Goal: Transaction & Acquisition: Book appointment/travel/reservation

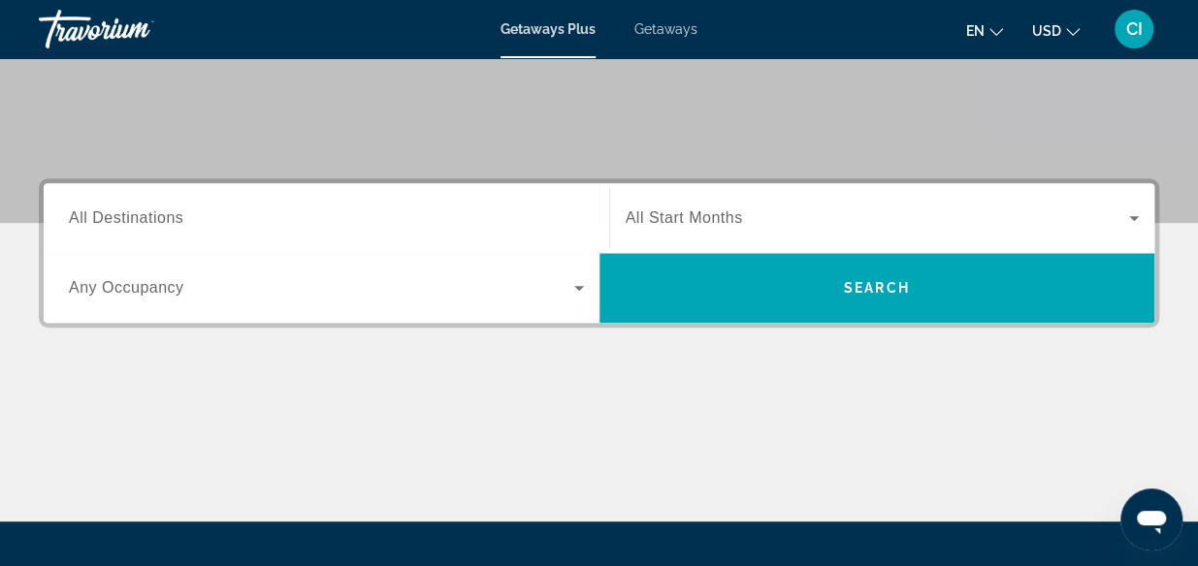
scroll to position [365, 0]
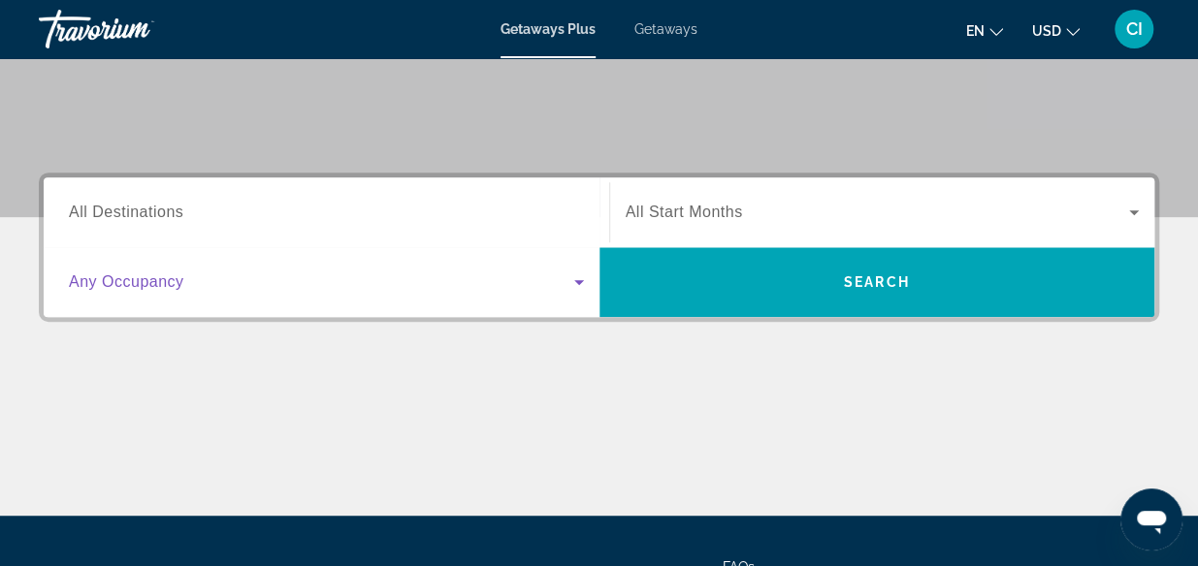
click at [580, 282] on icon "Search widget" at bounding box center [579, 282] width 10 height 5
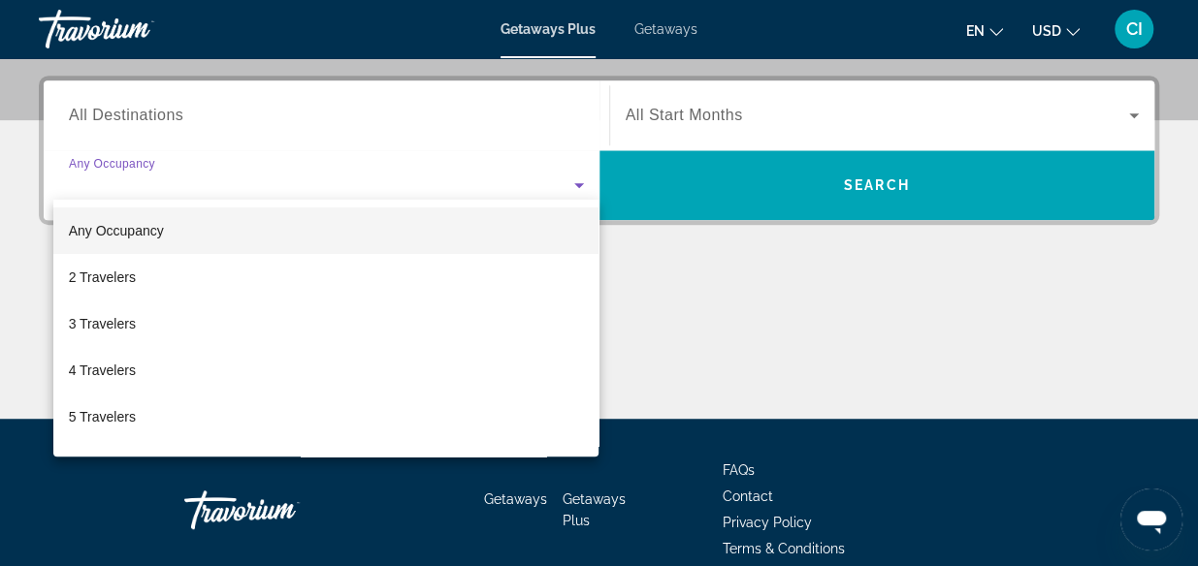
scroll to position [473, 0]
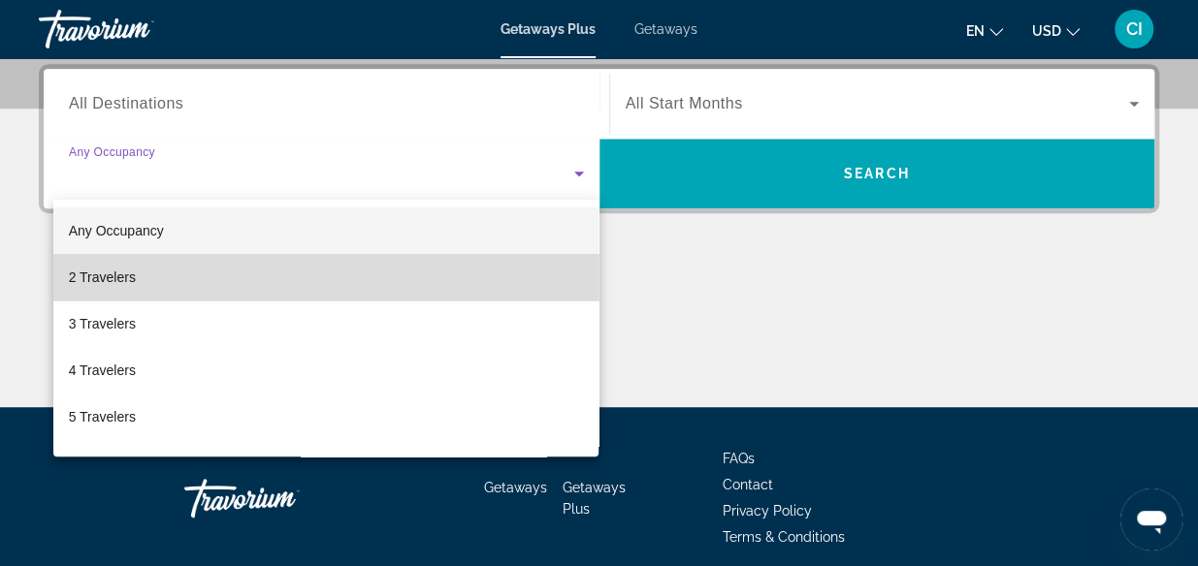
click at [479, 281] on mat-option "2 Travelers" at bounding box center [326, 277] width 546 height 47
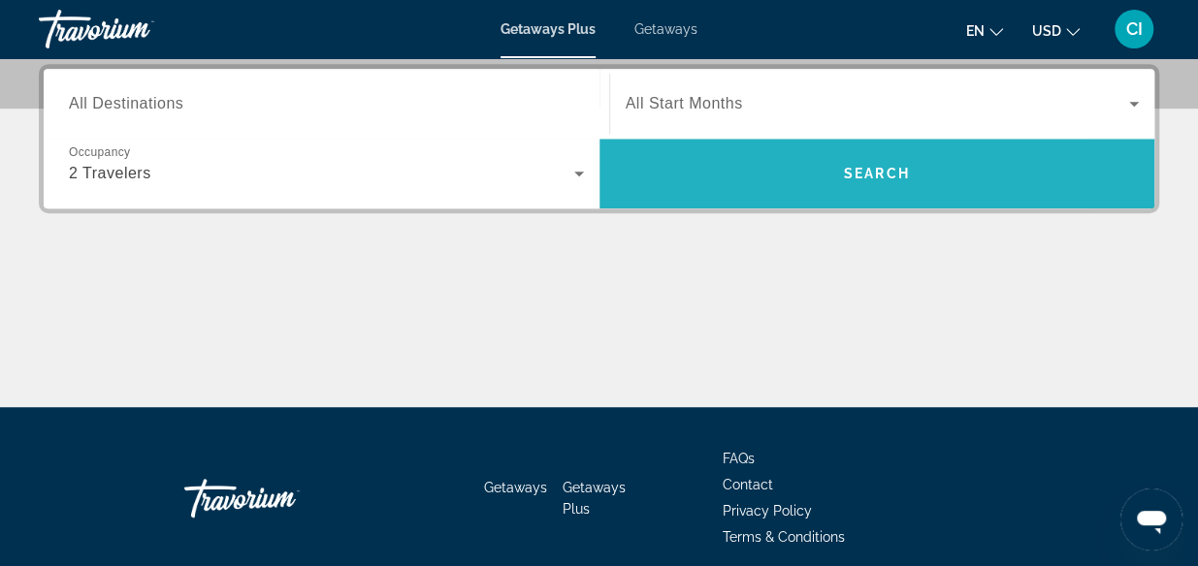
click at [883, 177] on span "Search" at bounding box center [877, 174] width 66 height 16
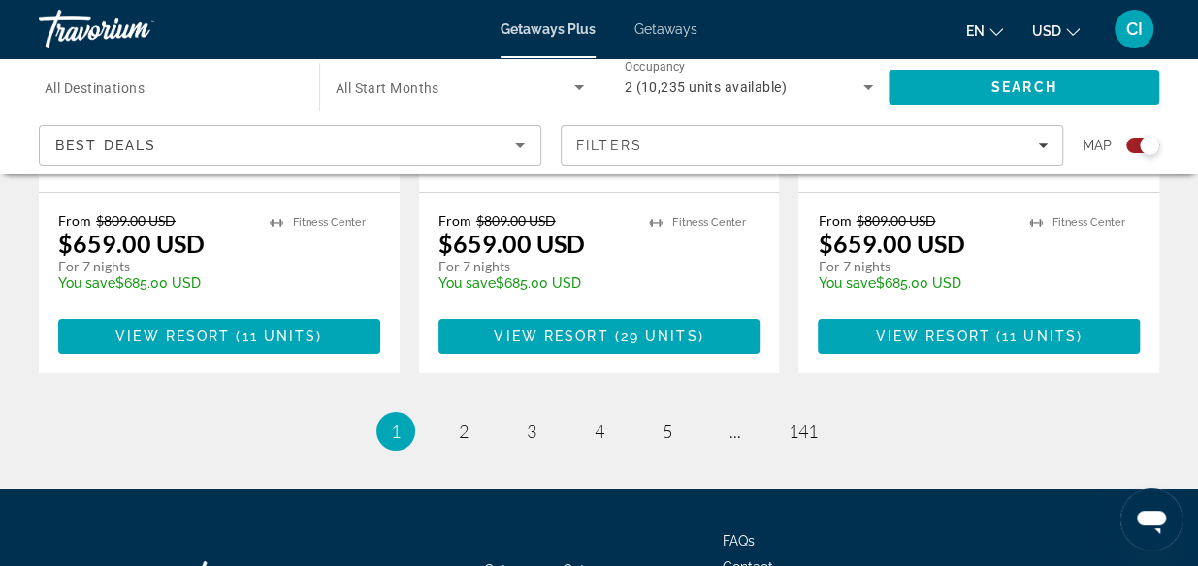
scroll to position [3214, 0]
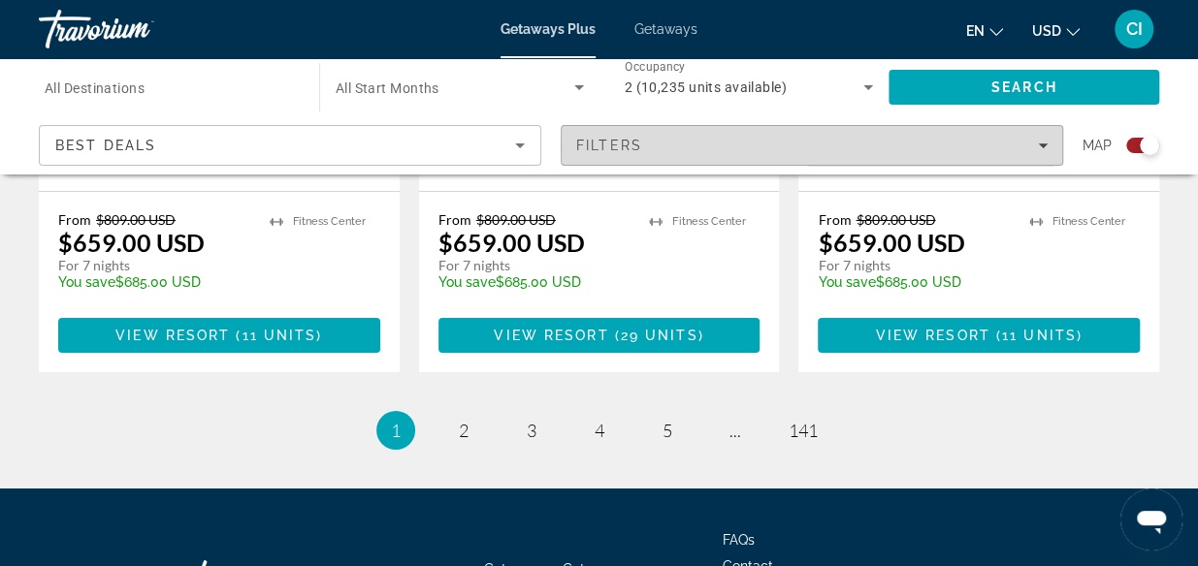
click at [1041, 146] on icon "Filters" at bounding box center [1043, 146] width 10 height 5
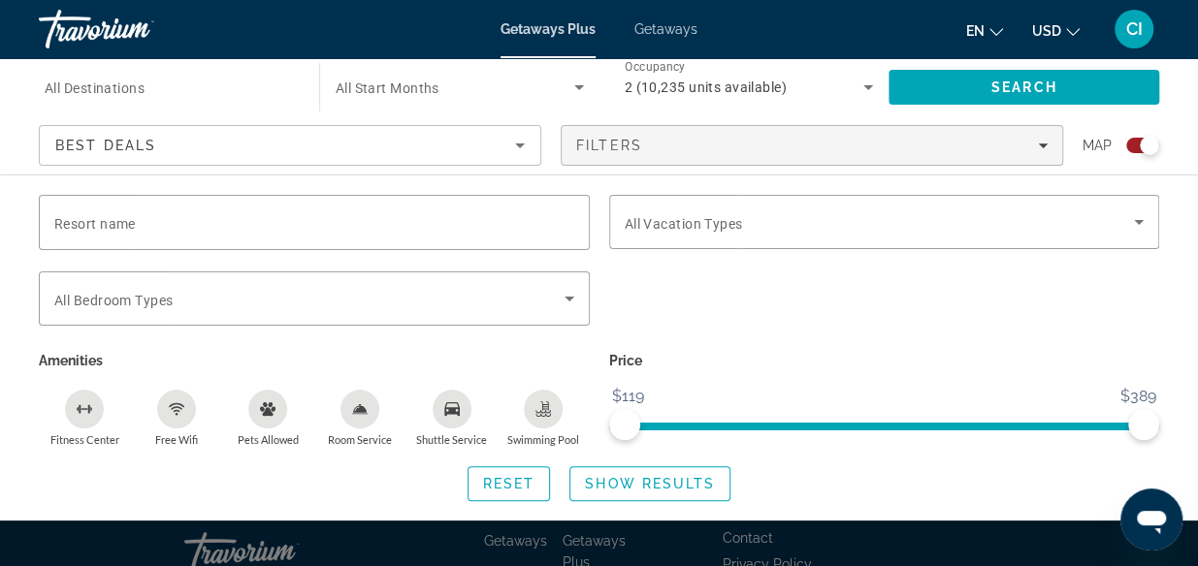
scroll to position [3243, 0]
click at [771, 426] on span "ngx-slider" at bounding box center [957, 427] width 373 height 8
click at [611, 423] on span "ngx-slider" at bounding box center [884, 427] width 551 height 8
click at [1098, 423] on ngx-slider "$119 $389 $119 $389" at bounding box center [884, 425] width 551 height 4
click at [1005, 428] on span "ngx-slider" at bounding box center [815, 427] width 381 height 8
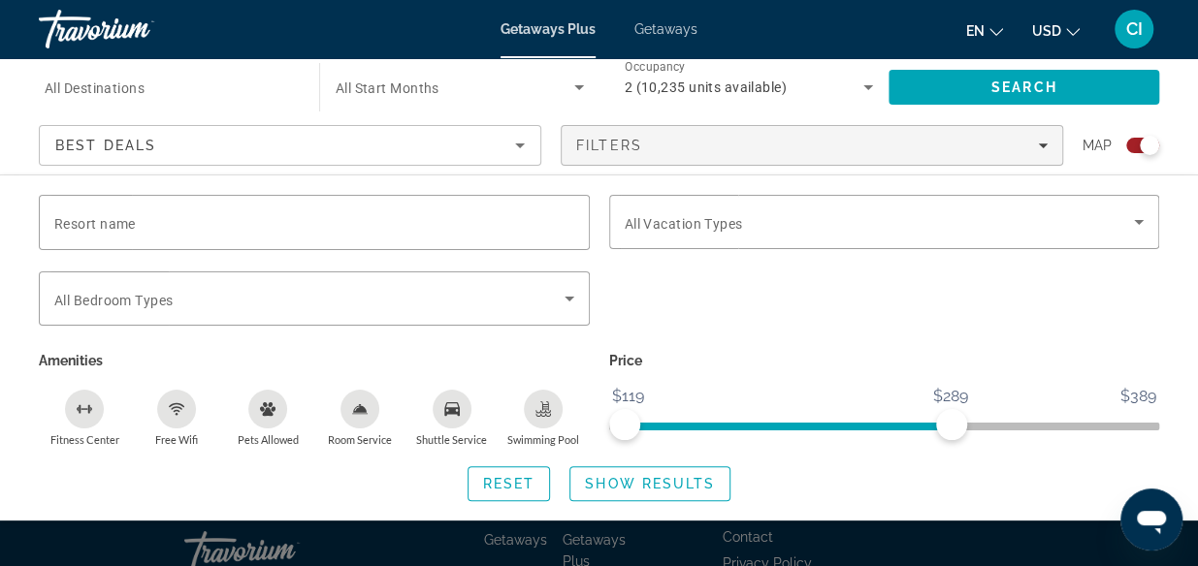
click at [951, 424] on ngx-slider "$119 $389 $119 $289" at bounding box center [884, 425] width 551 height 4
click at [917, 423] on ngx-slider "$119 $389 $119 $271" at bounding box center [884, 425] width 551 height 4
click at [877, 424] on ngx-slider "$119 $389 $119 $271" at bounding box center [884, 425] width 551 height 4
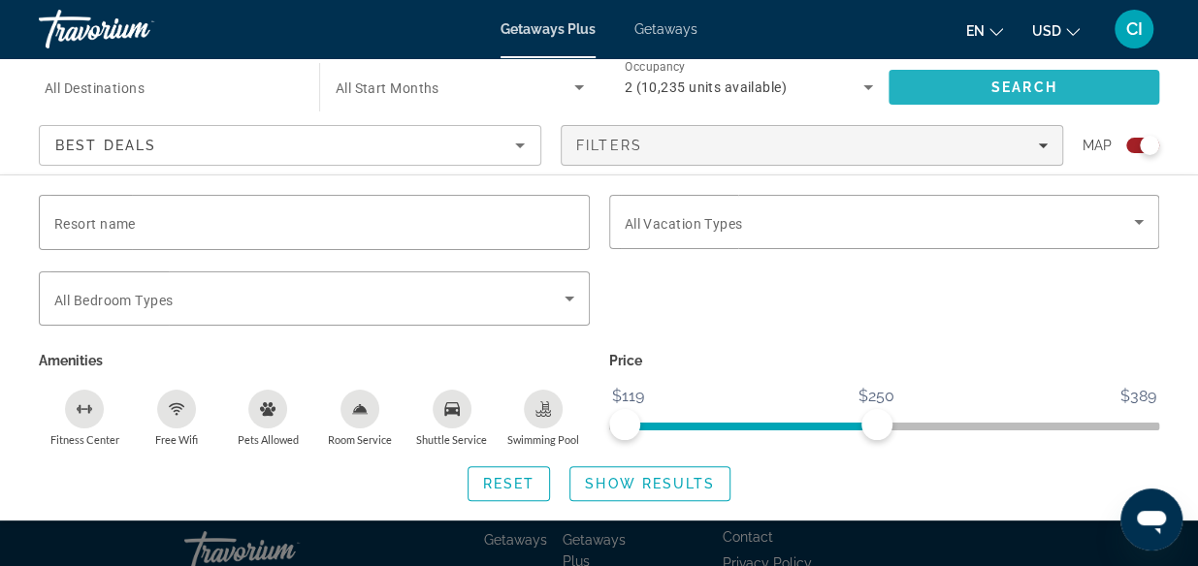
click at [960, 98] on span "Search" at bounding box center [1023, 87] width 271 height 47
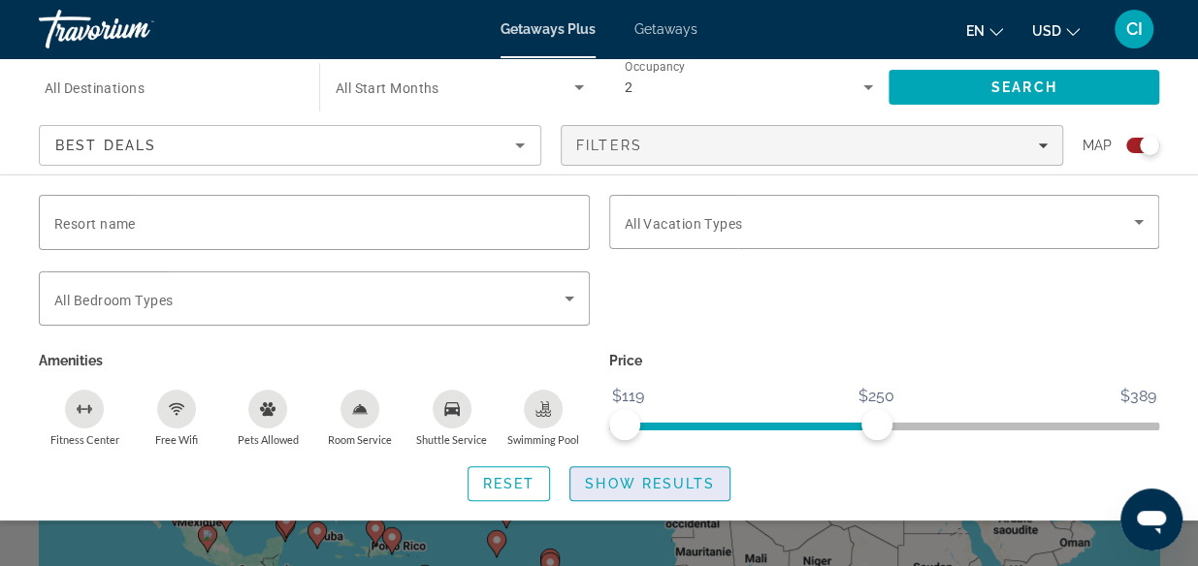
click at [656, 484] on span "Show Results" at bounding box center [650, 484] width 130 height 16
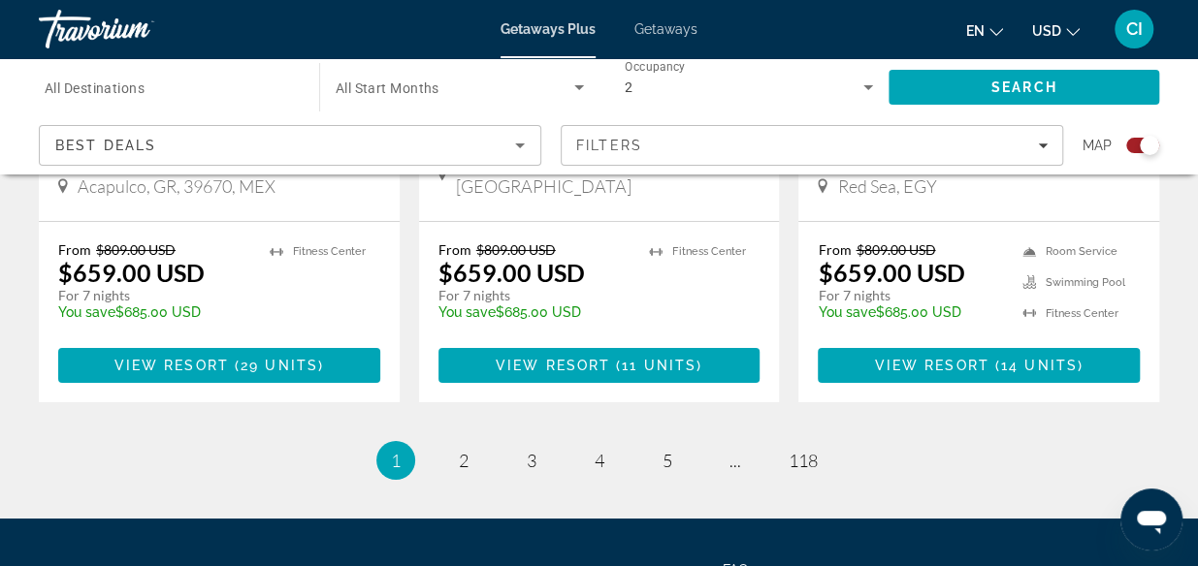
scroll to position [3259, 0]
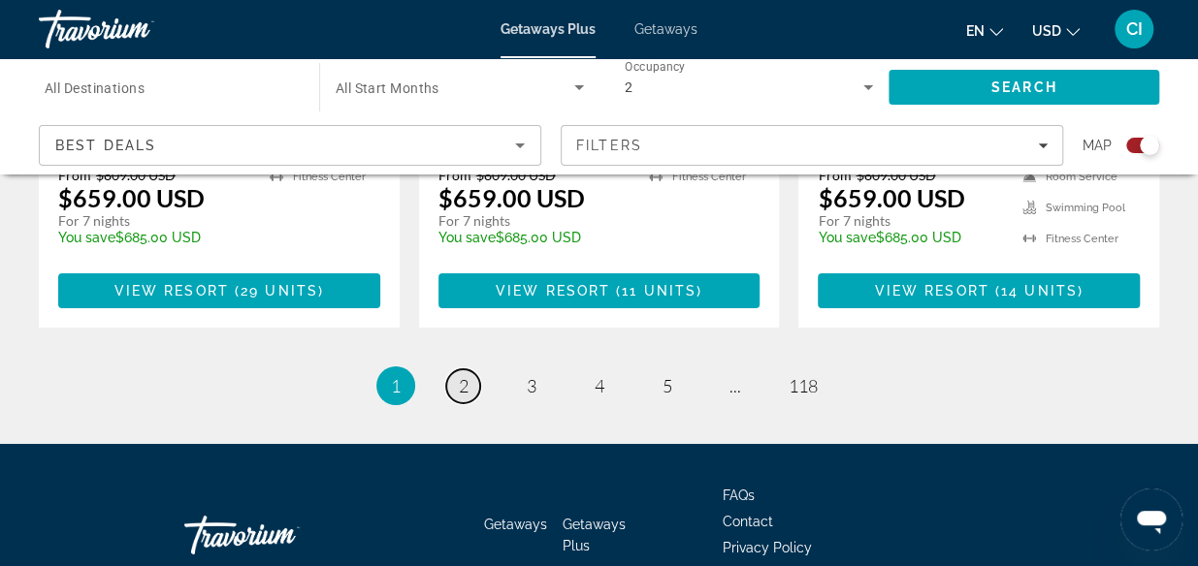
click at [460, 375] on span "2" at bounding box center [464, 385] width 10 height 21
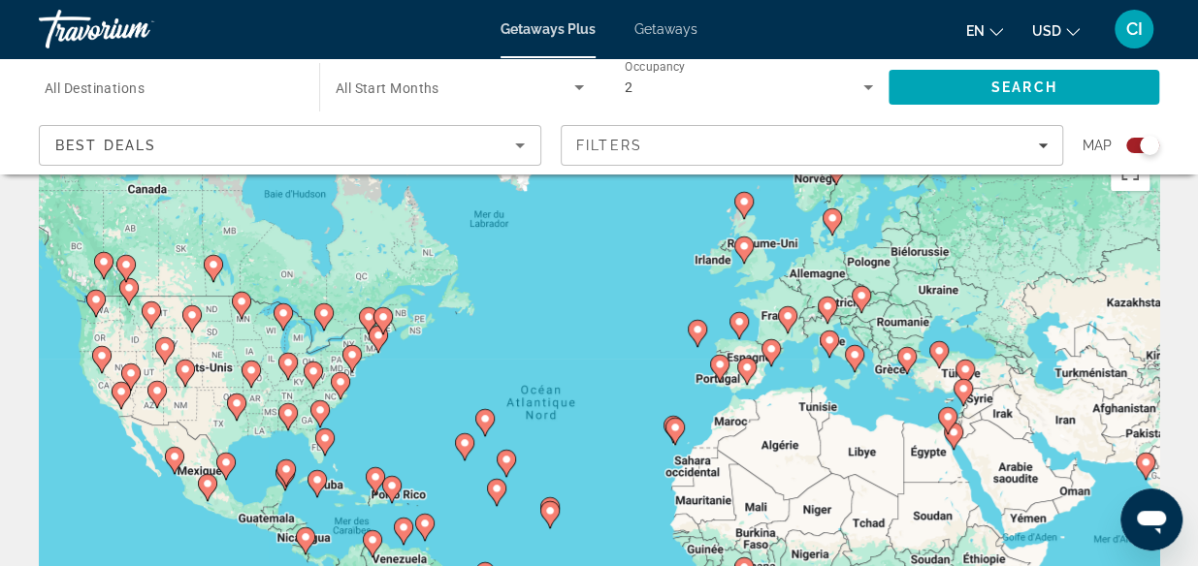
scroll to position [42, 0]
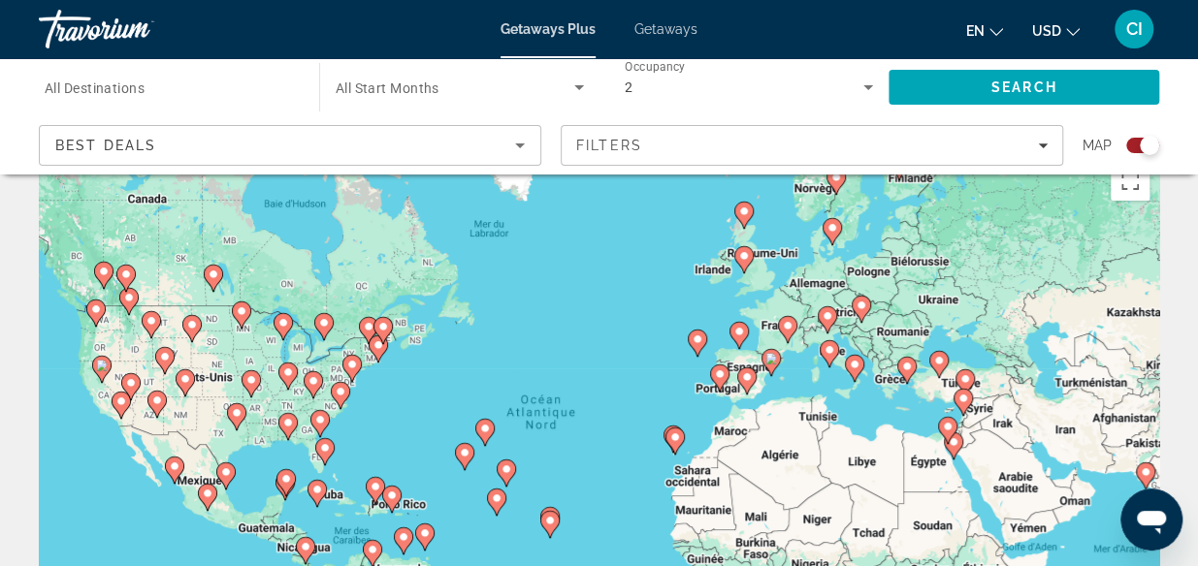
click at [710, 385] on gmp-advanced-marker "Main content" at bounding box center [719, 378] width 19 height 29
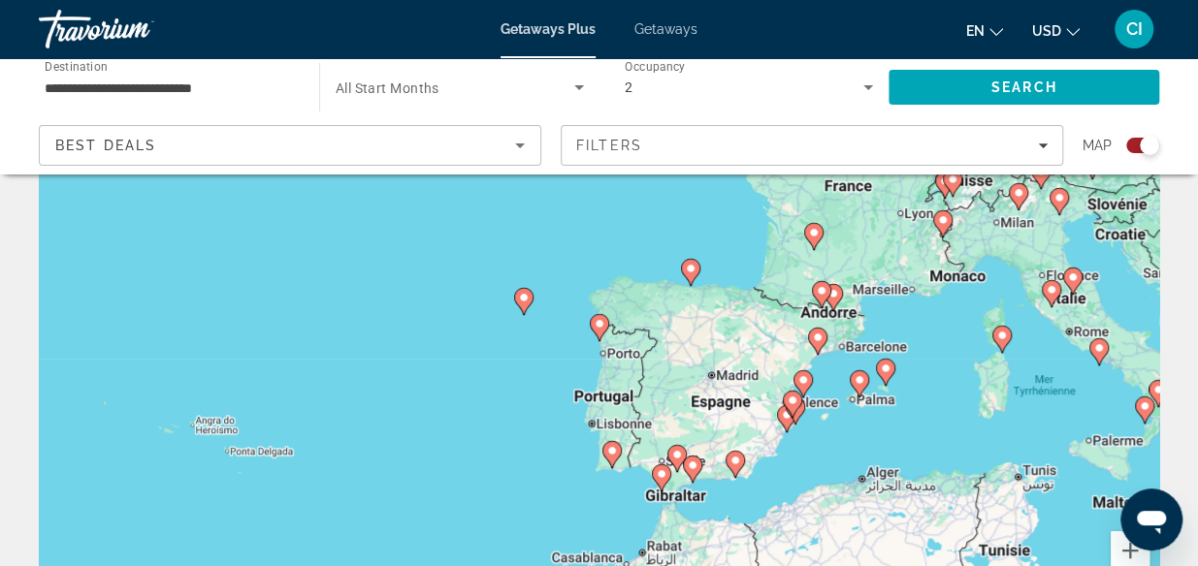
scroll to position [145, 0]
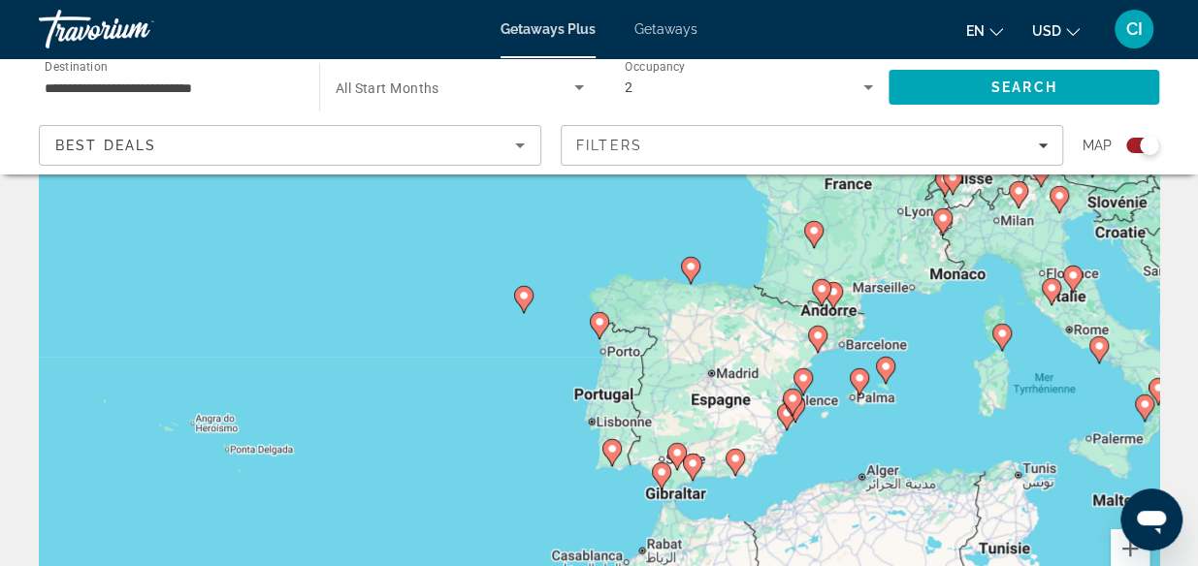
click at [524, 302] on icon "Main content" at bounding box center [522, 299] width 17 height 25
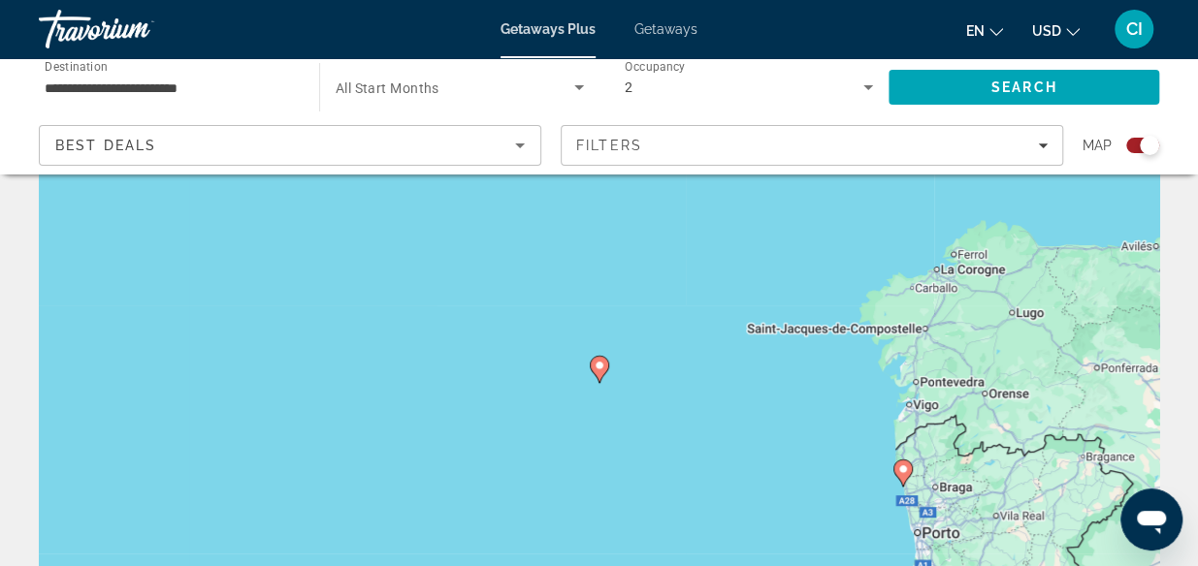
scroll to position [0, 0]
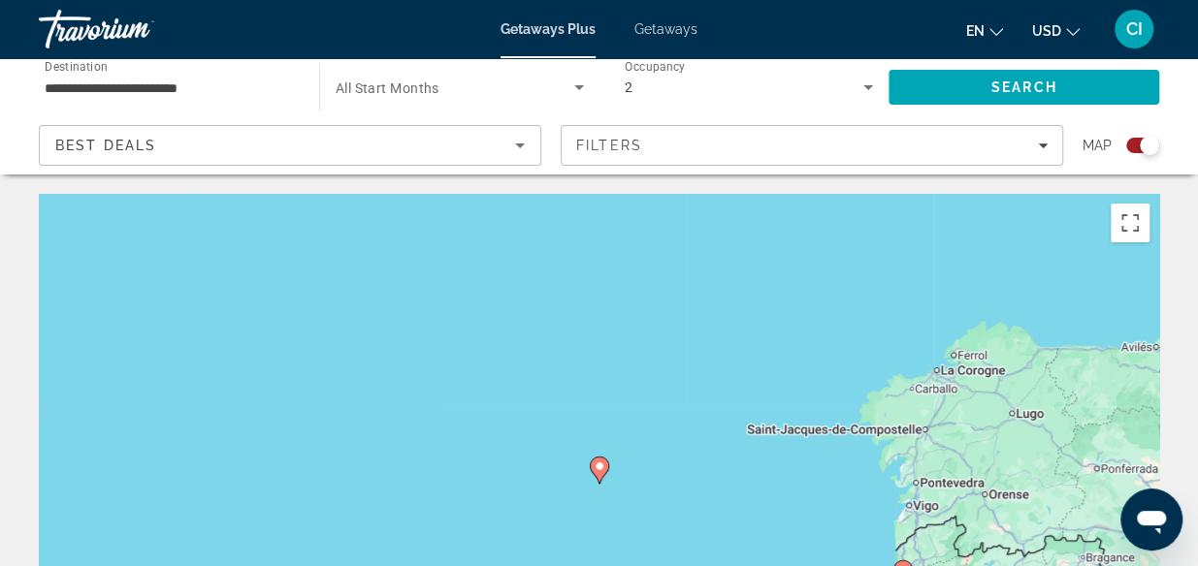
click at [595, 465] on image "Main content" at bounding box center [600, 467] width 12 height 12
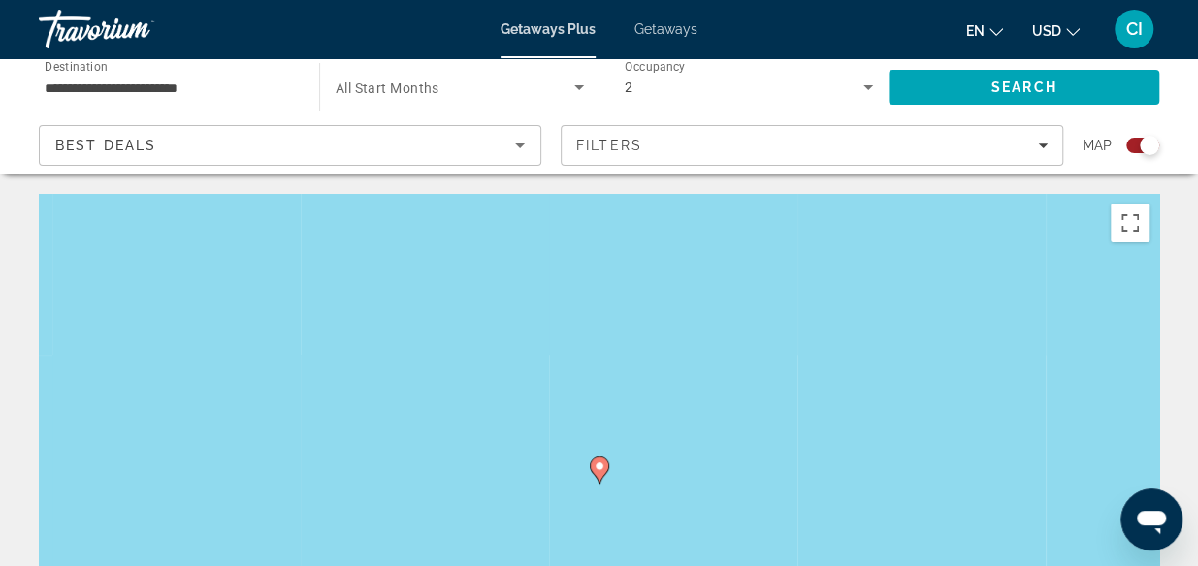
click at [602, 474] on icon "Main content" at bounding box center [598, 470] width 17 height 25
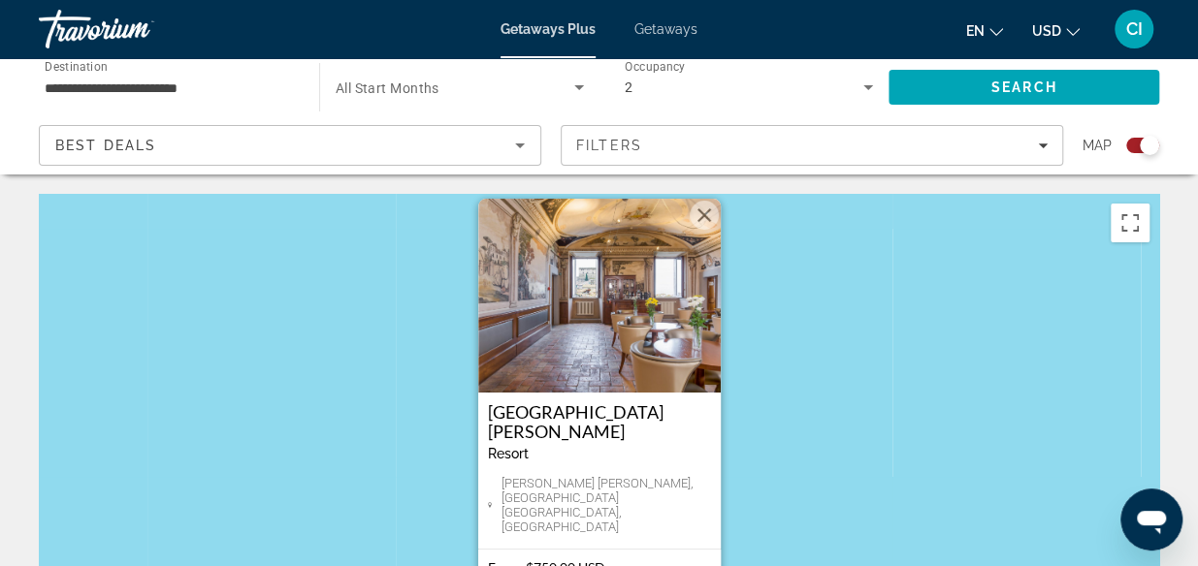
click at [703, 230] on button "Fermer" at bounding box center [704, 215] width 29 height 29
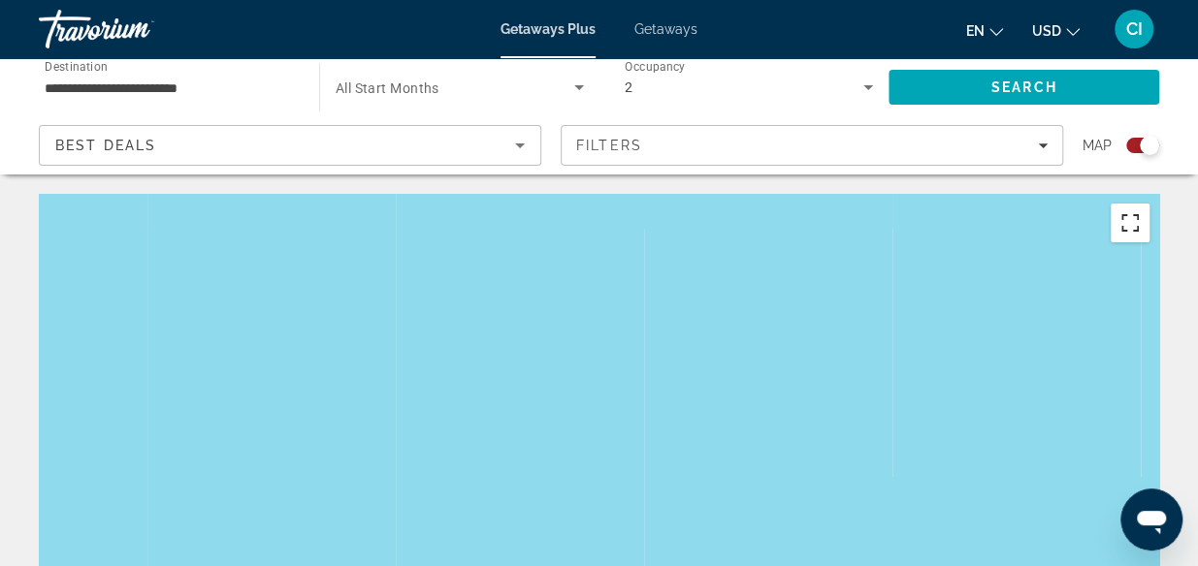
click at [1137, 221] on button "Passer en plein écran" at bounding box center [1130, 223] width 39 height 39
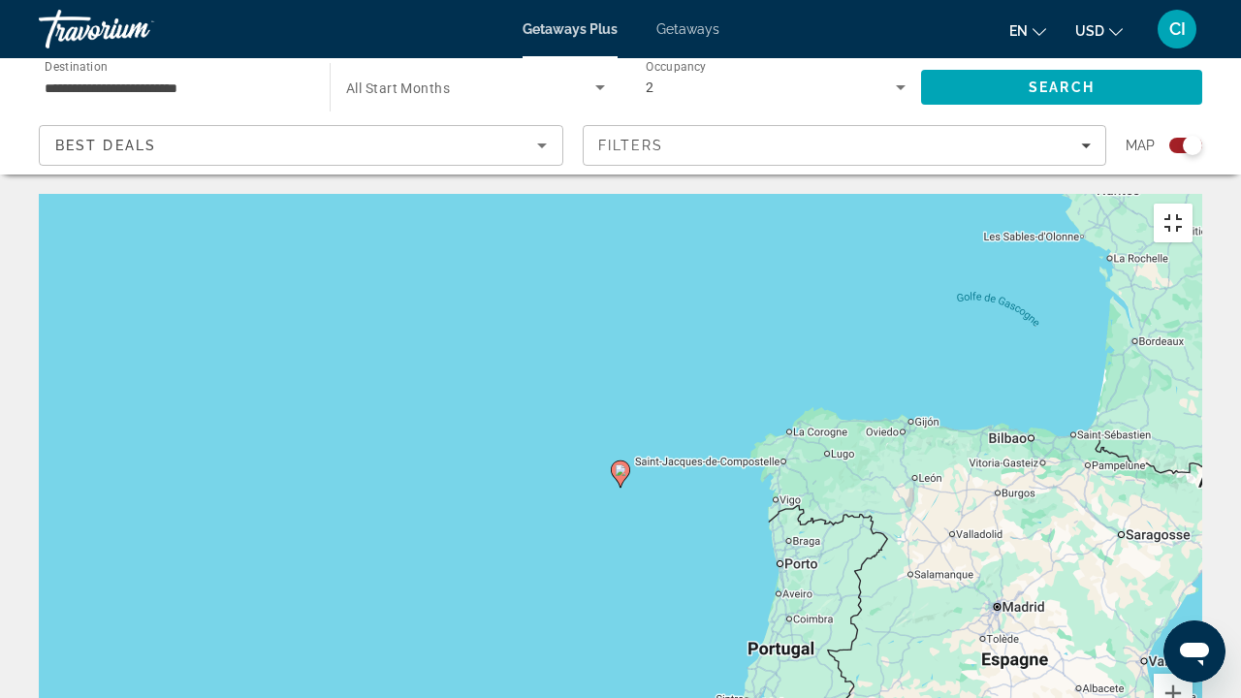
click at [1193, 204] on button "Passer en plein écran" at bounding box center [1173, 223] width 39 height 39
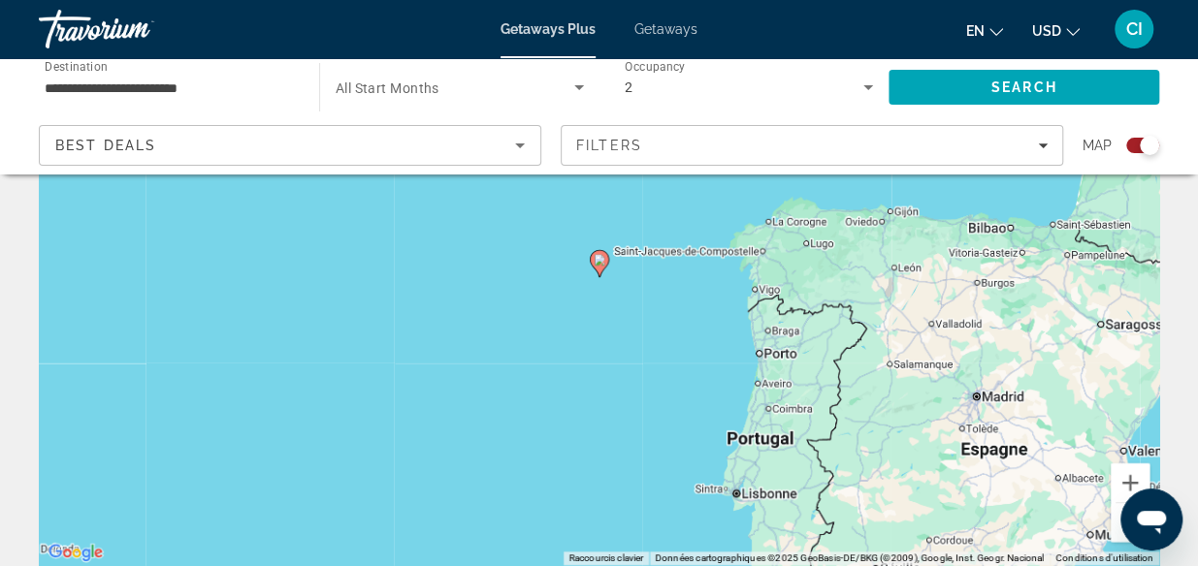
scroll to position [211, 0]
click at [772, 454] on div "Pour activer le glissement avec le clavier, appuyez sur Alt+Entrée. Une fois ce…" at bounding box center [599, 274] width 1120 height 582
click at [1115, 530] on button "Zoom arrière" at bounding box center [1130, 521] width 39 height 39
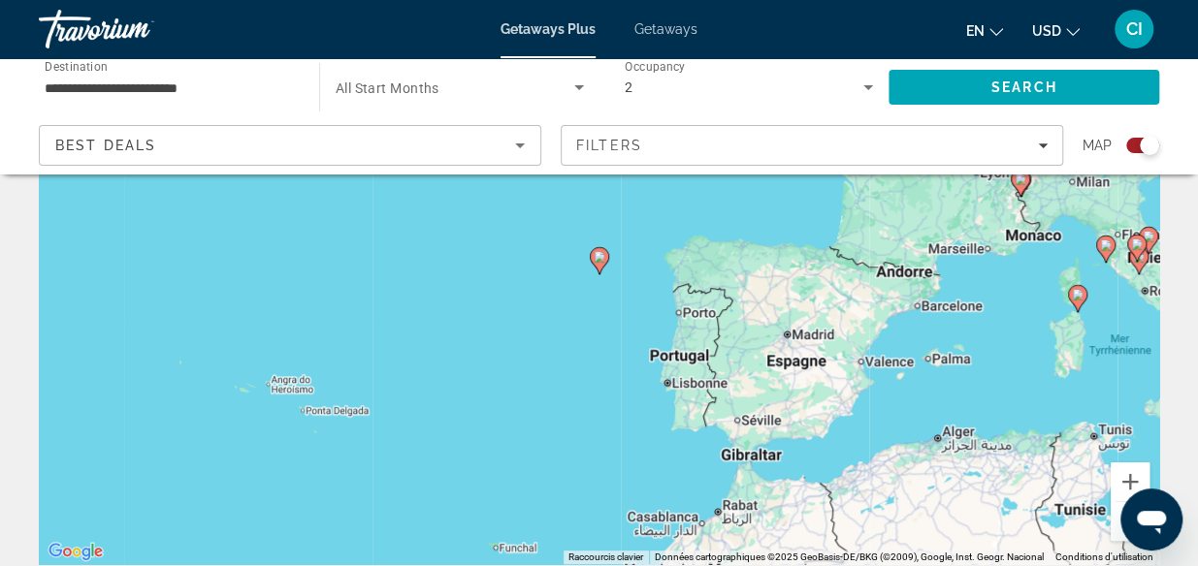
click at [1144, 146] on div "Search widget" at bounding box center [1149, 145] width 19 height 19
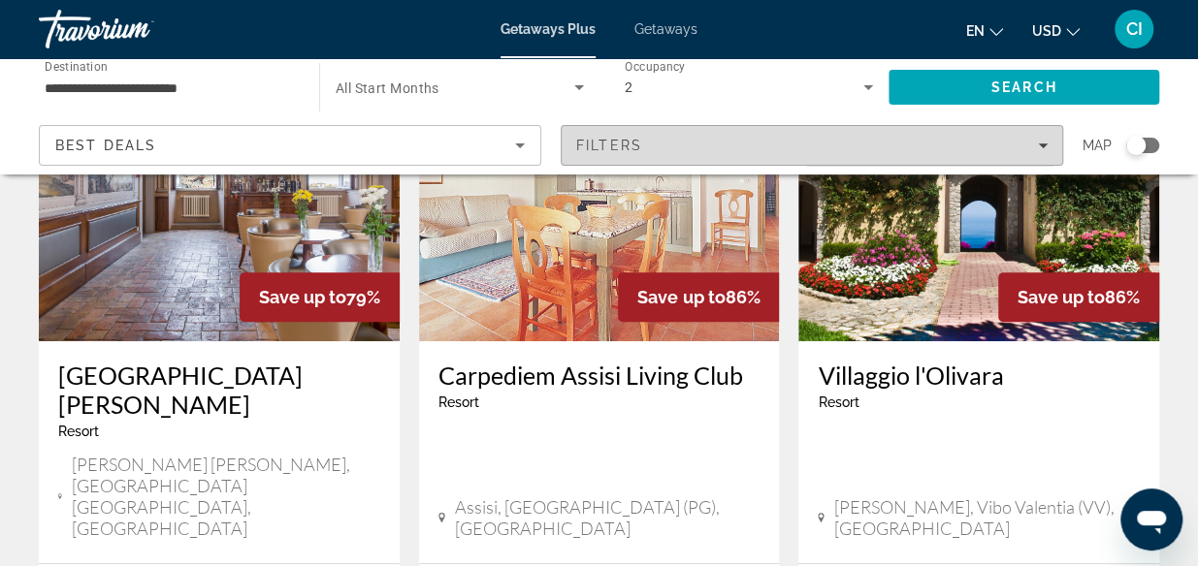
click at [1038, 142] on icon "Filters" at bounding box center [1043, 146] width 10 height 10
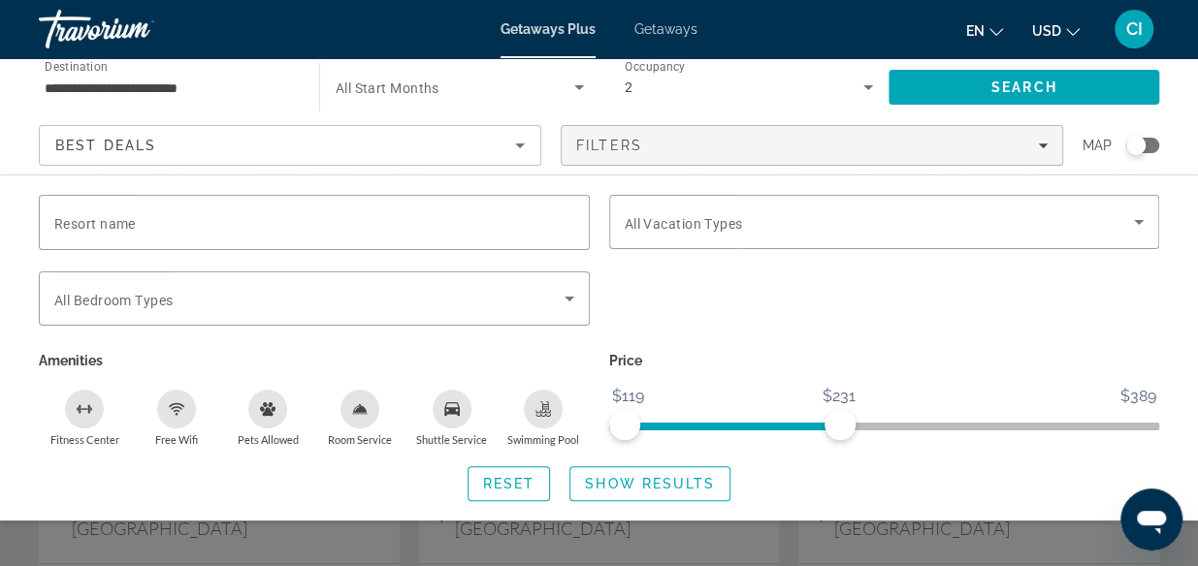
click at [840, 424] on ngx-slider "$119 $389 $119 $231" at bounding box center [884, 425] width 551 height 4
click at [620, 487] on span "Show Results" at bounding box center [650, 484] width 130 height 16
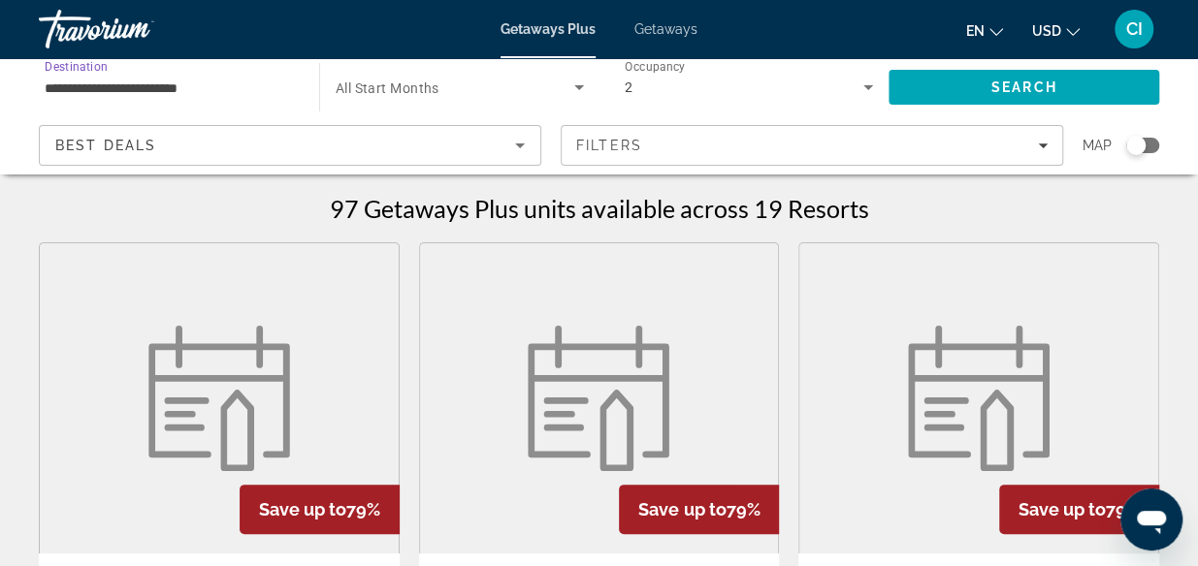
click at [85, 79] on input "**********" at bounding box center [169, 88] width 249 height 23
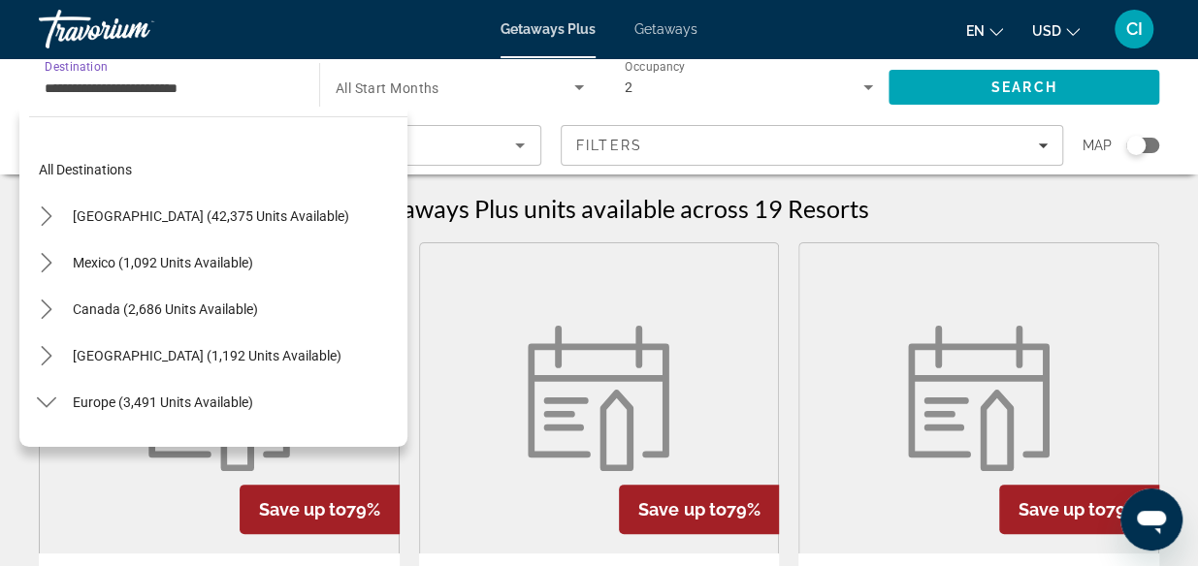
scroll to position [581, 0]
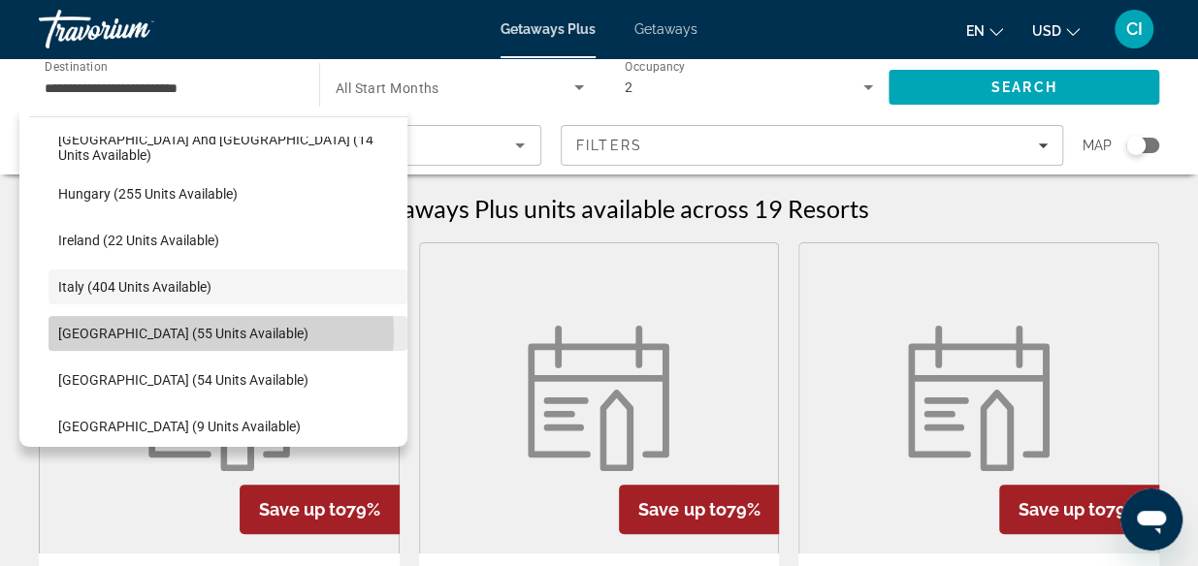
click at [209, 333] on span "[GEOGRAPHIC_DATA] (55 units available)" at bounding box center [183, 334] width 250 height 16
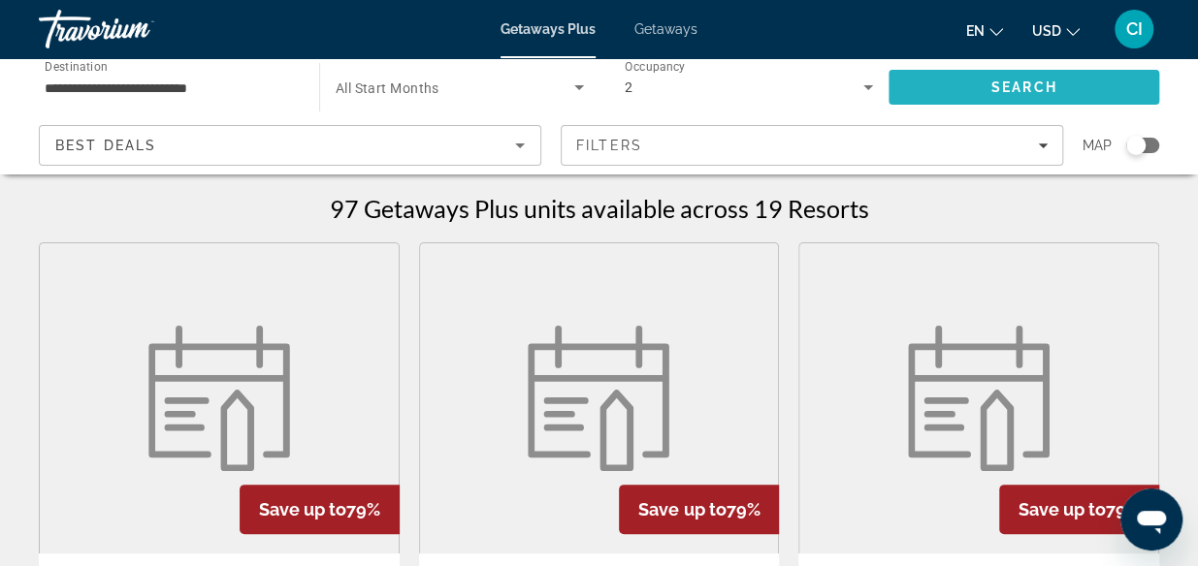
click at [1049, 88] on span "Search" at bounding box center [1024, 88] width 66 height 16
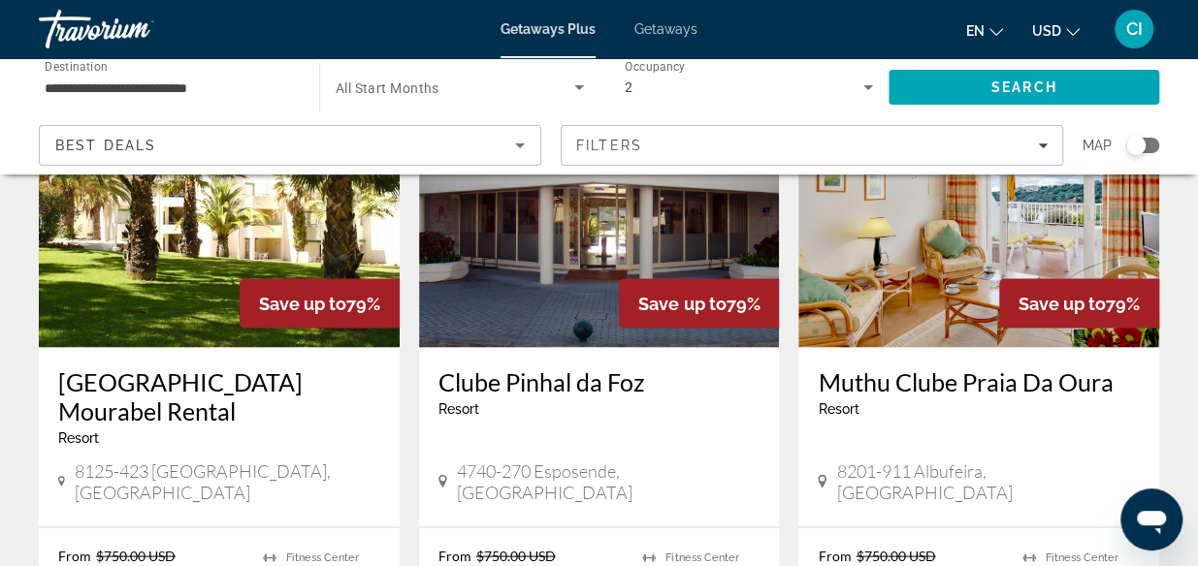
scroll to position [1617, 0]
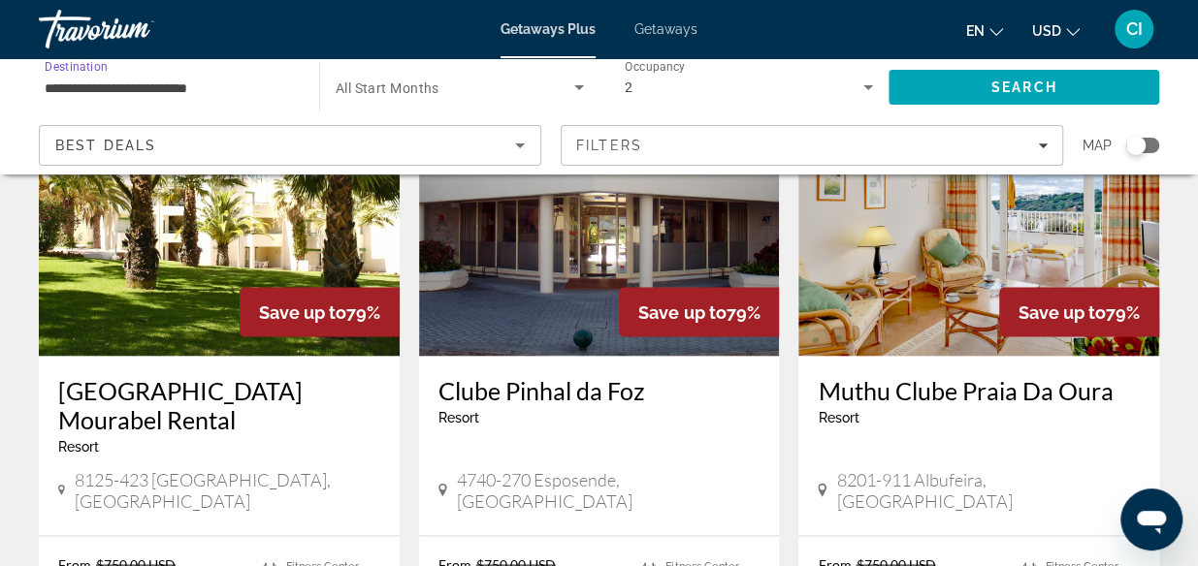
click at [87, 87] on input "**********" at bounding box center [169, 88] width 249 height 23
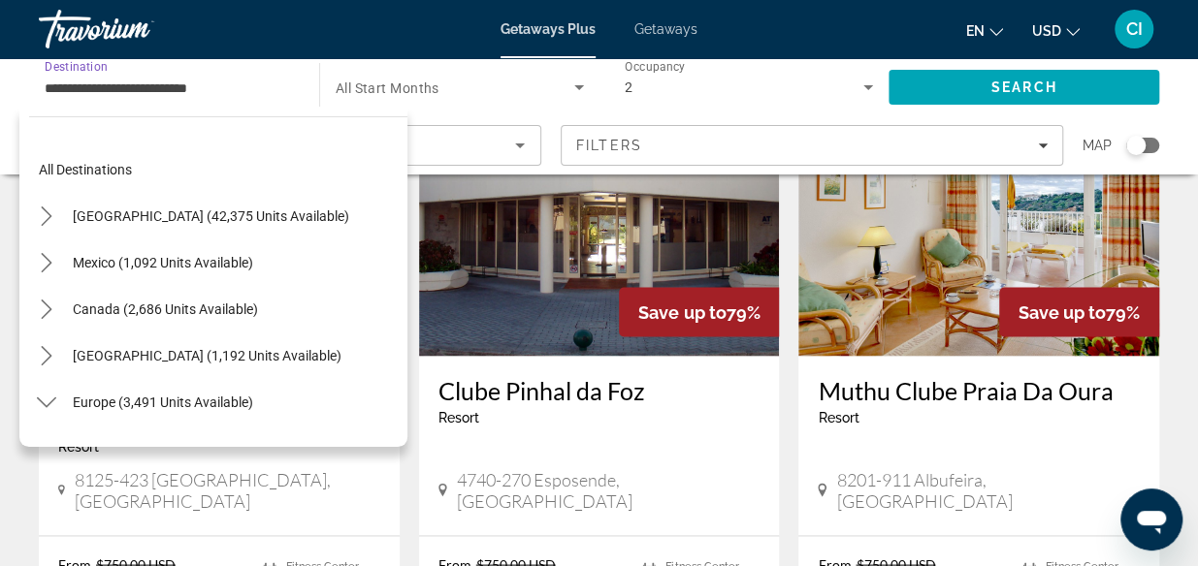
scroll to position [628, 0]
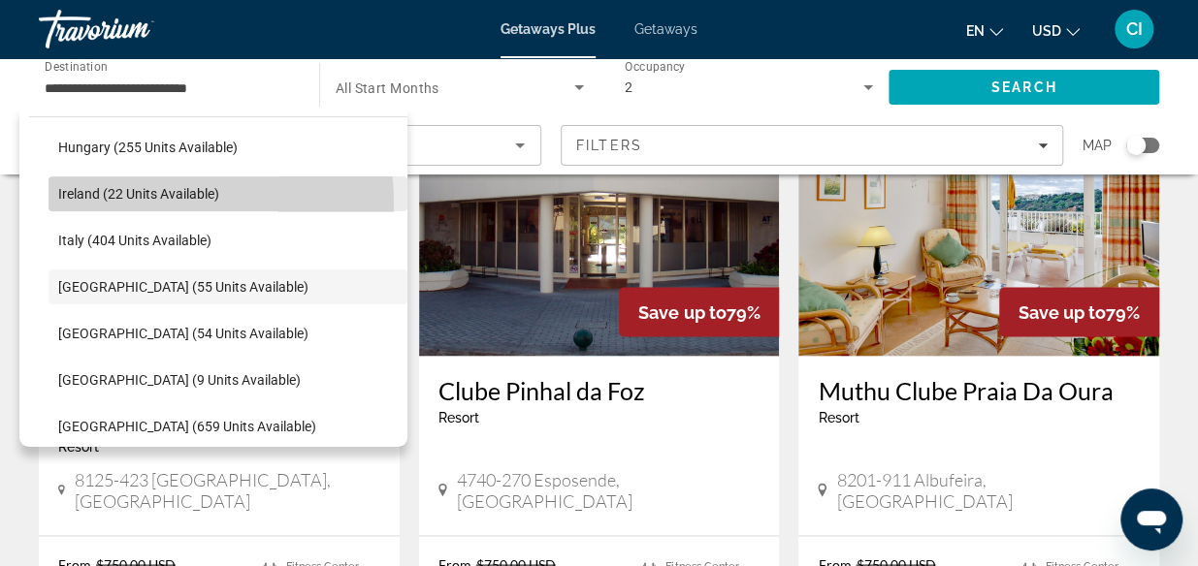
click at [89, 205] on span "Select destination: Ireland (22 units available)" at bounding box center [227, 194] width 359 height 47
type input "**********"
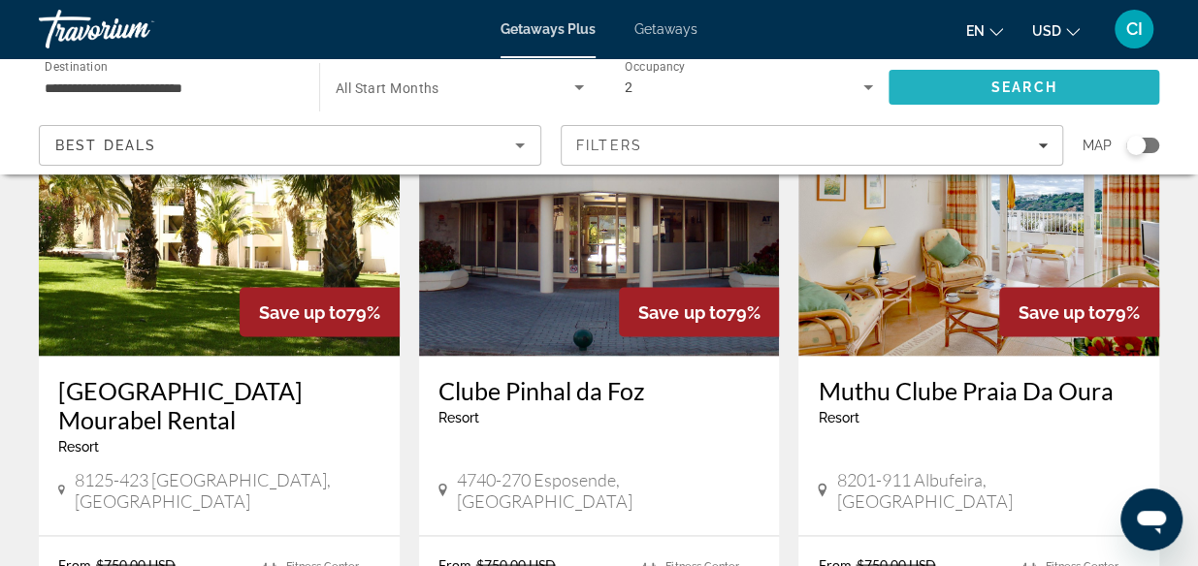
click at [937, 96] on span "Search" at bounding box center [1023, 87] width 271 height 47
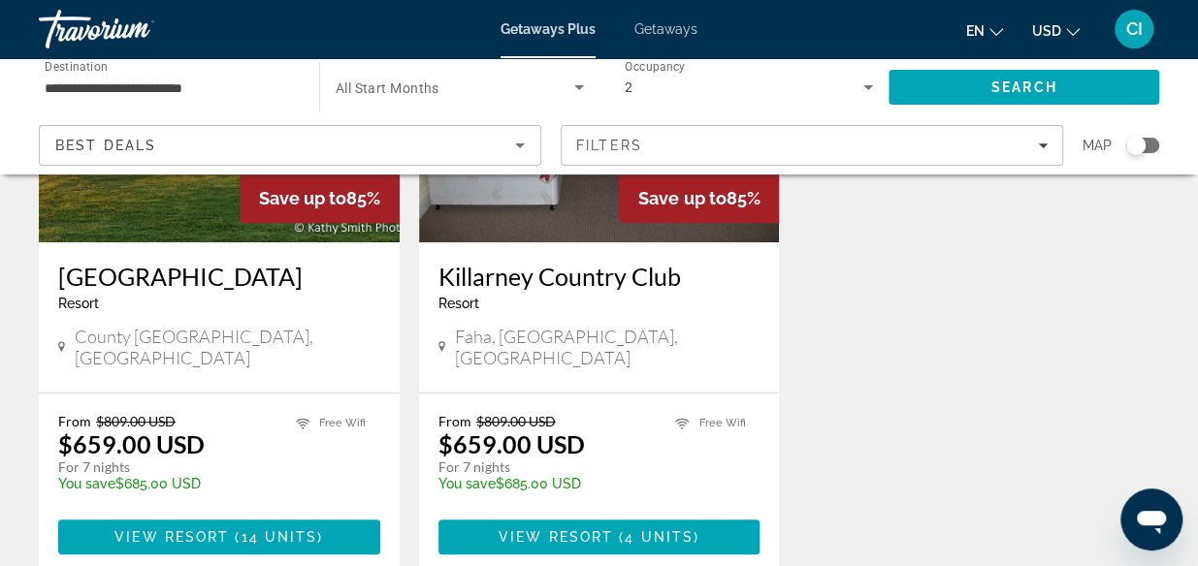
scroll to position [308, 0]
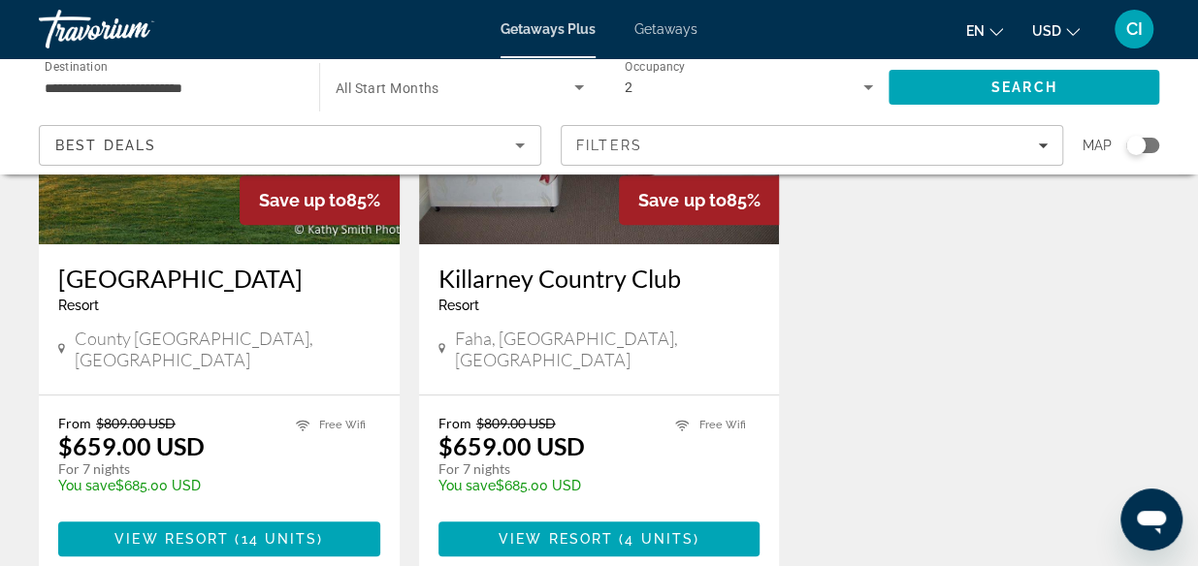
click at [1066, 36] on button "USD USD ($) MXN (Mex$) CAD (Can$) GBP (£) EUR (€) AUD (A$) NZD (NZ$) CNY (CN¥)" at bounding box center [1056, 30] width 48 height 28
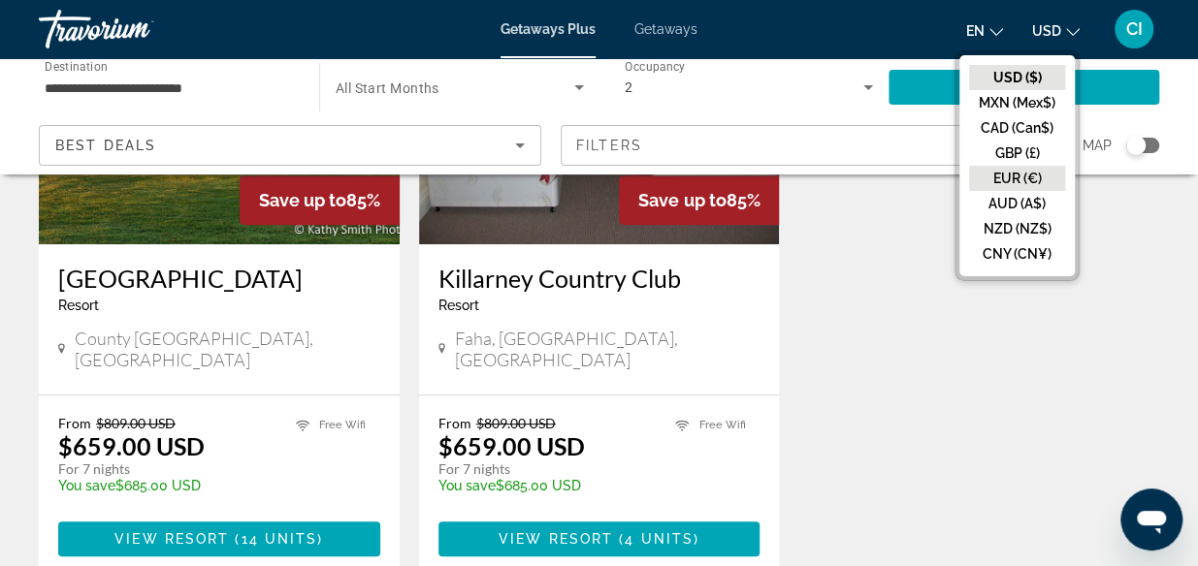
click at [1015, 172] on button "EUR (€)" at bounding box center [1017, 178] width 96 height 25
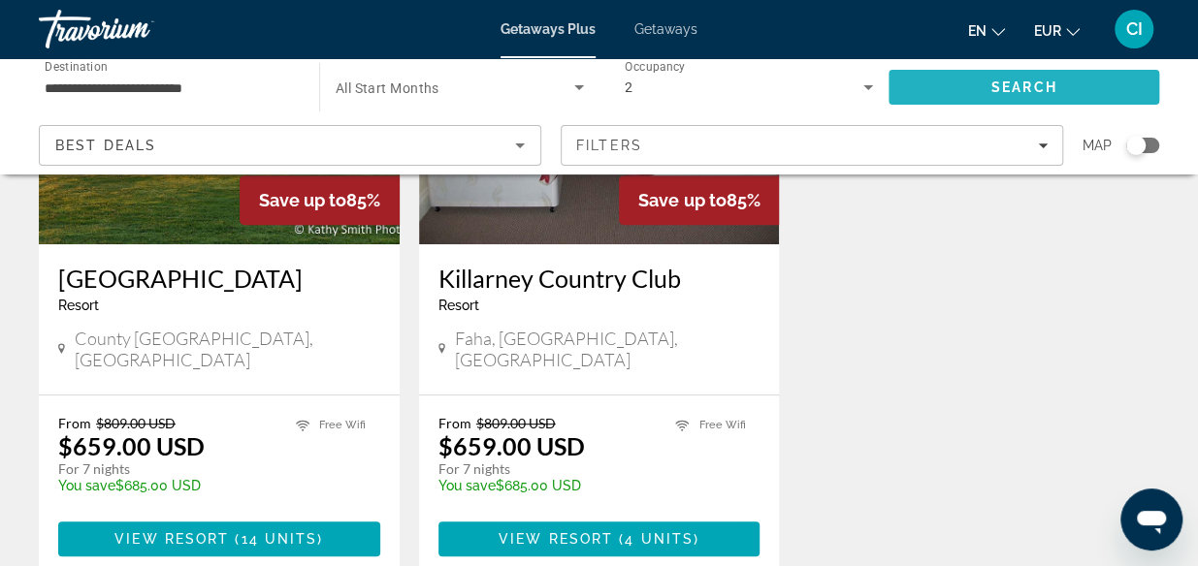
click at [1039, 94] on span "Search" at bounding box center [1024, 88] width 66 height 16
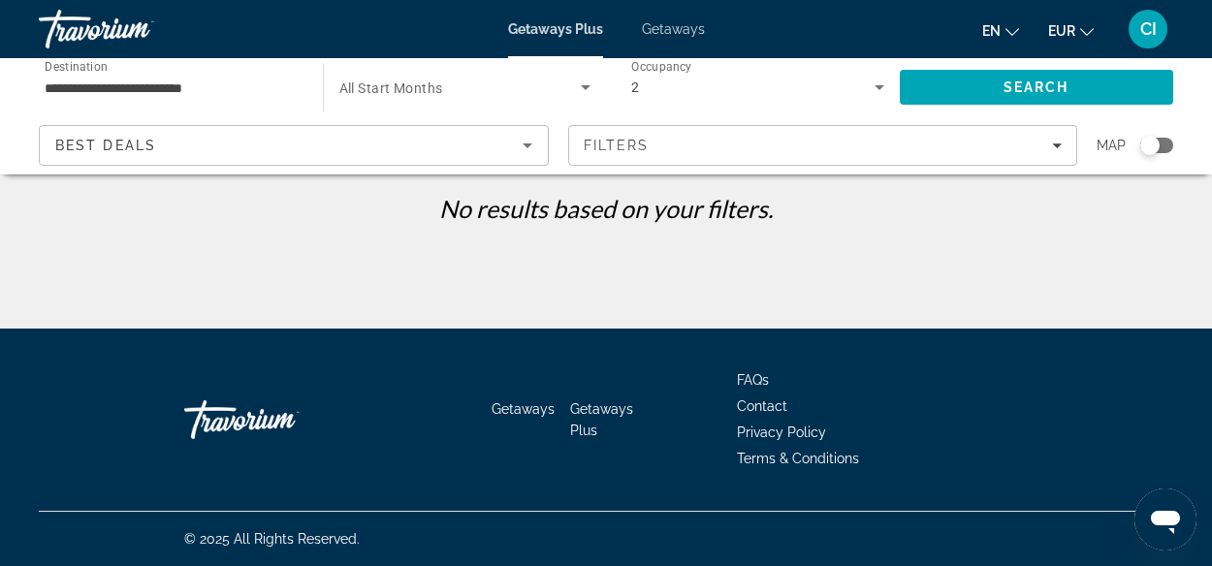
click at [670, 32] on span "Getaways" at bounding box center [673, 29] width 63 height 16
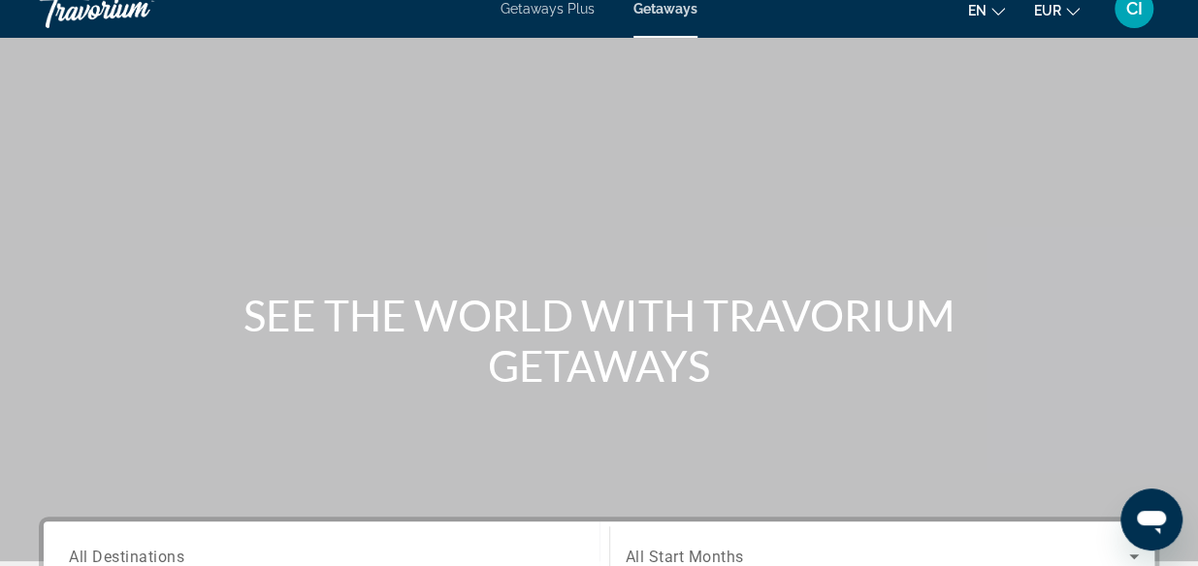
scroll to position [23, 0]
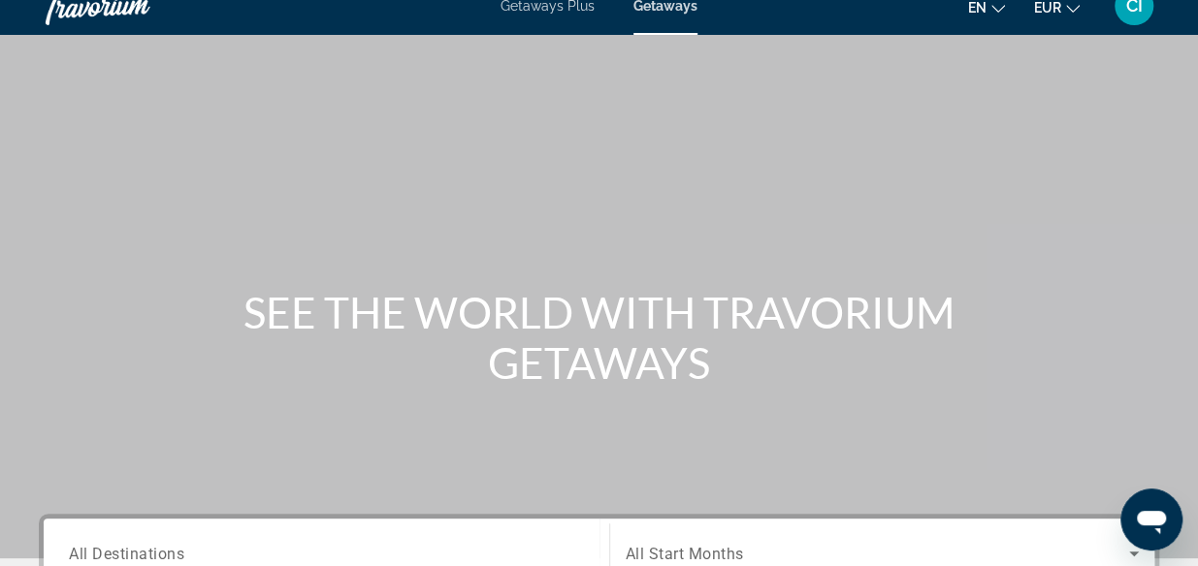
click at [983, 7] on span "en" at bounding box center [977, 8] width 18 height 16
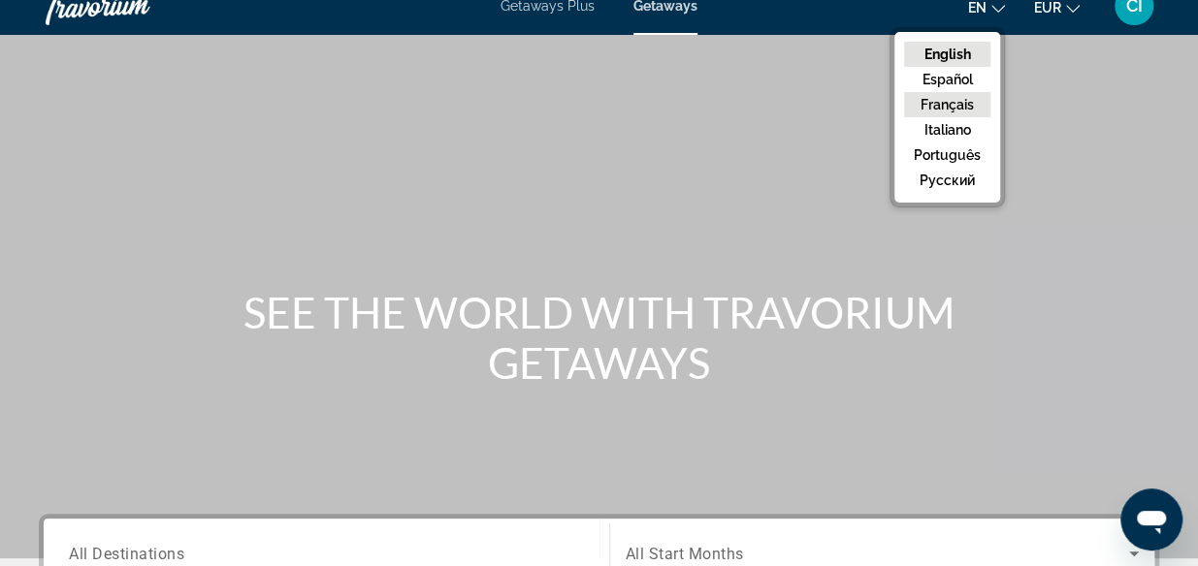
click at [945, 102] on button "Français" at bounding box center [947, 104] width 86 height 25
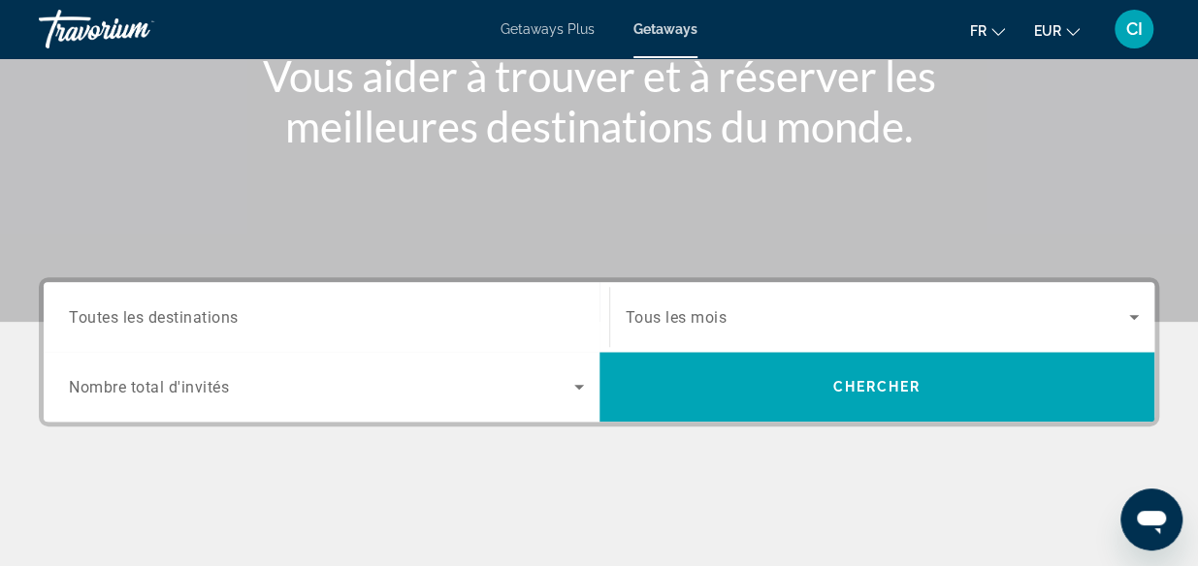
scroll to position [341, 0]
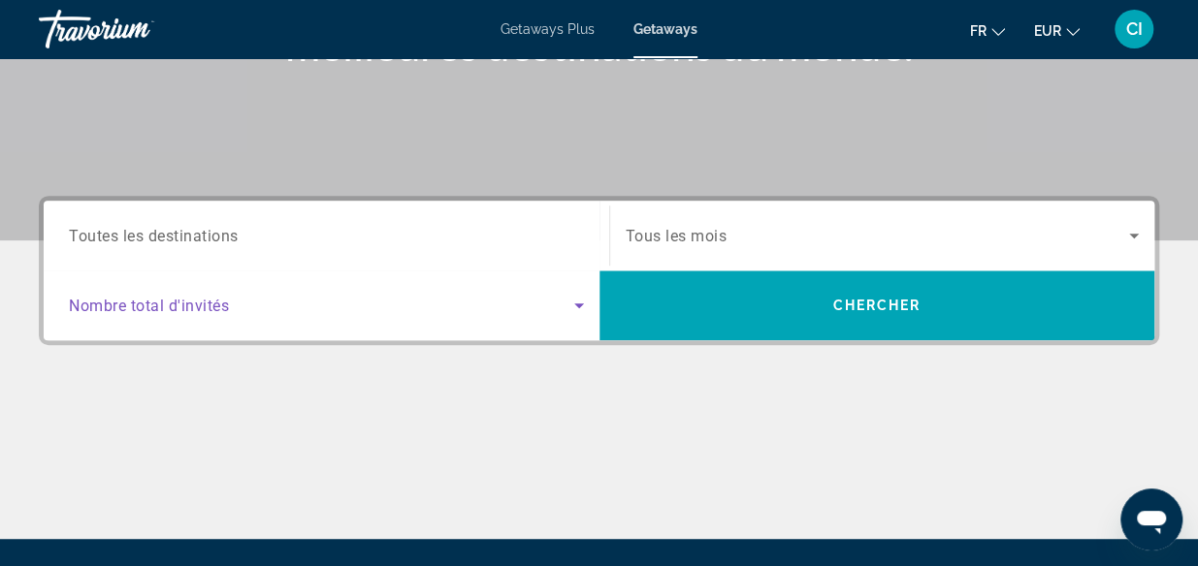
click at [564, 301] on span "Search widget" at bounding box center [321, 305] width 505 height 23
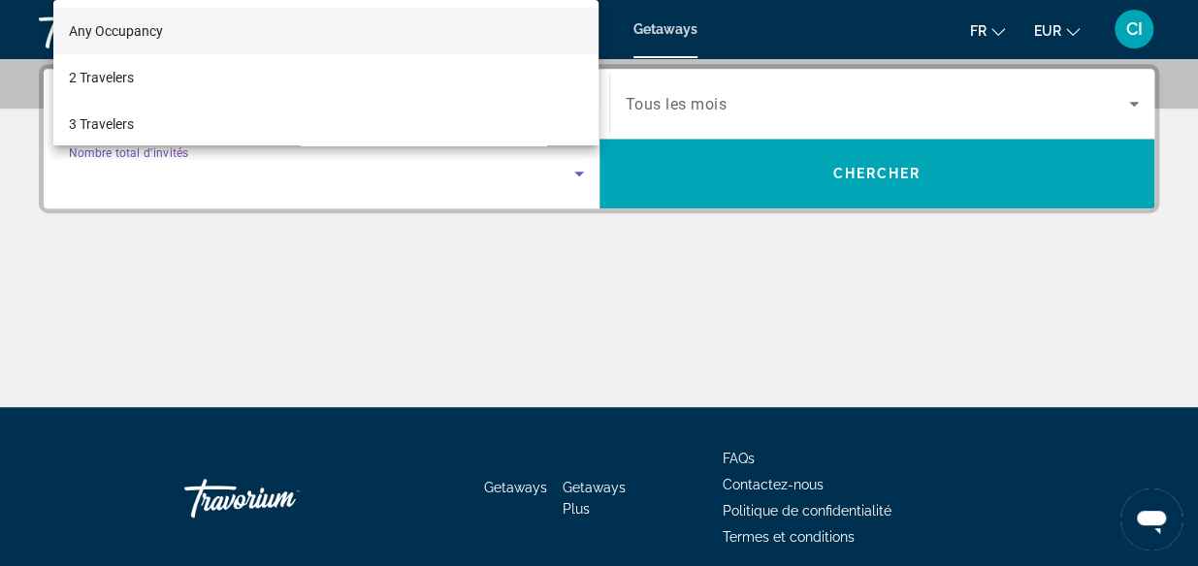
scroll to position [473, 0]
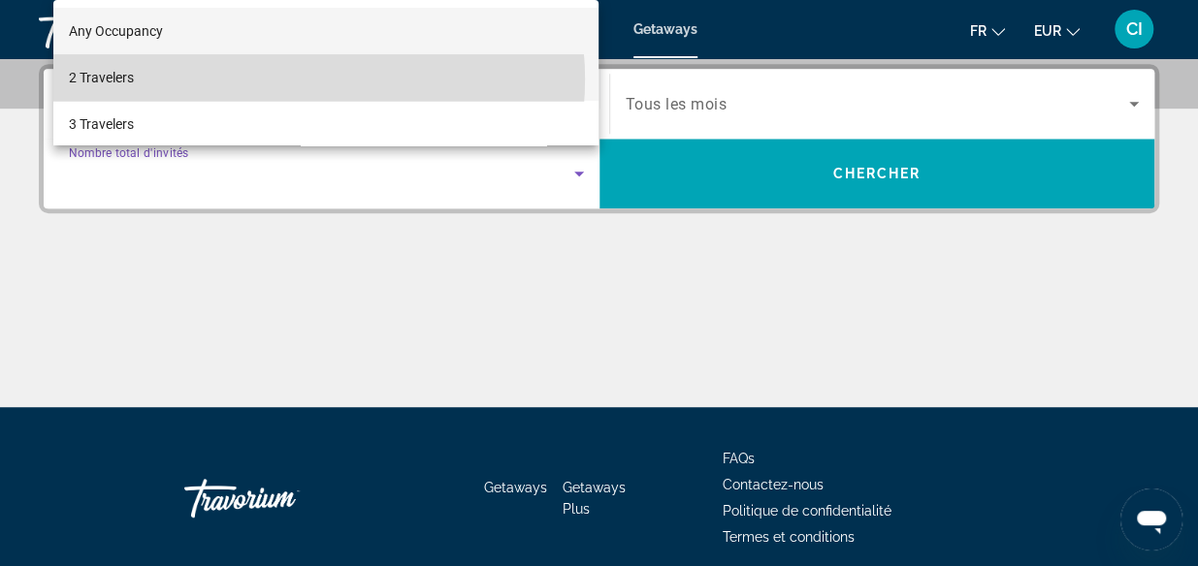
click at [279, 80] on mat-option "2 Travelers" at bounding box center [326, 77] width 546 height 47
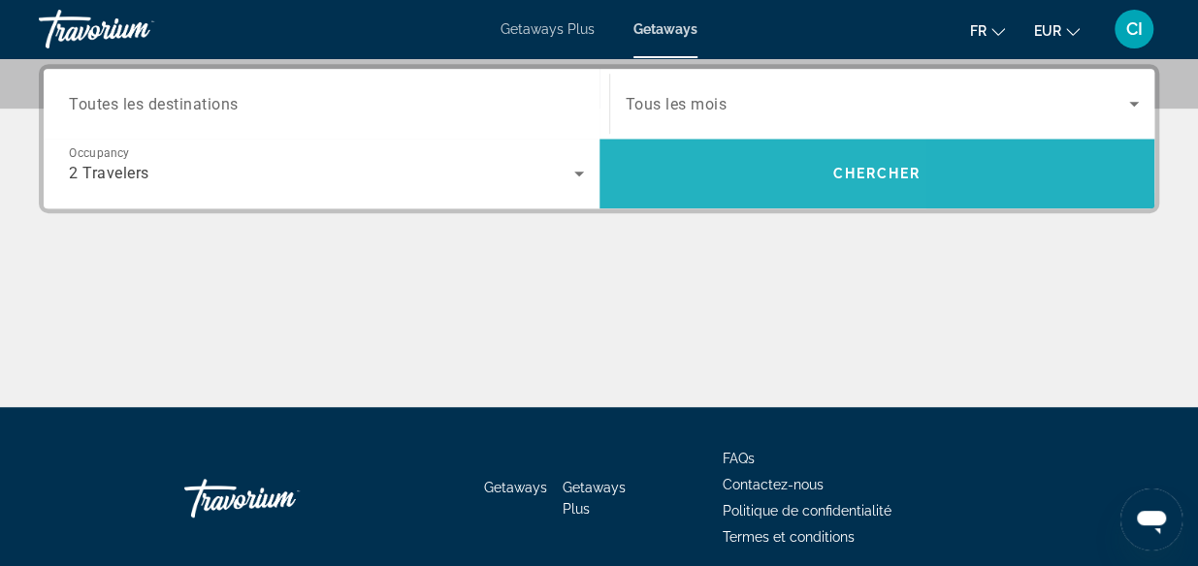
click at [671, 183] on span "Search" at bounding box center [877, 173] width 556 height 47
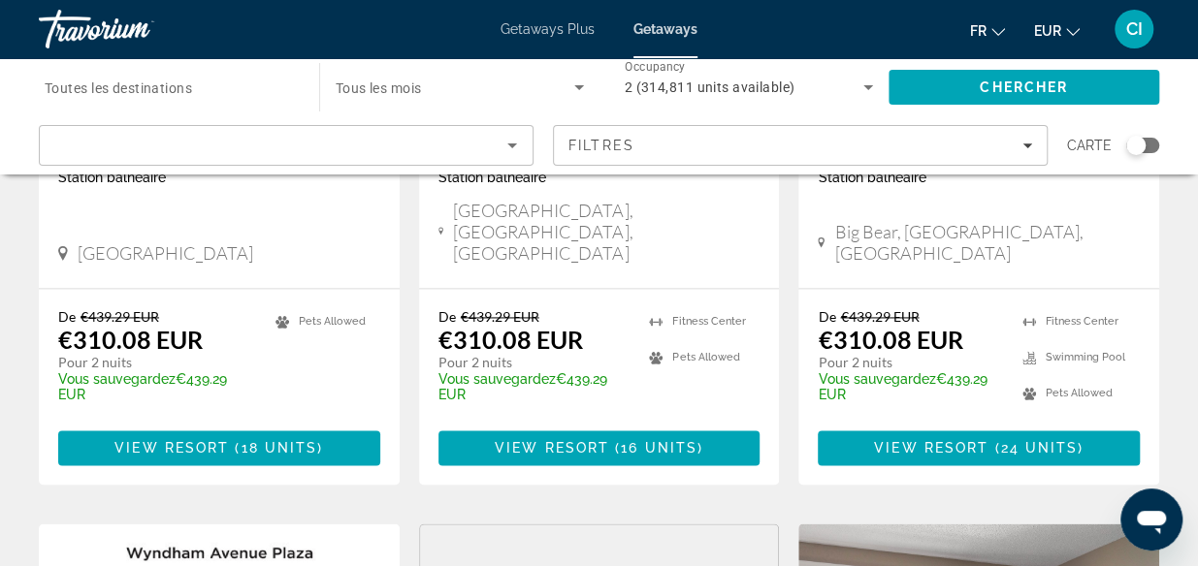
scroll to position [1235, 0]
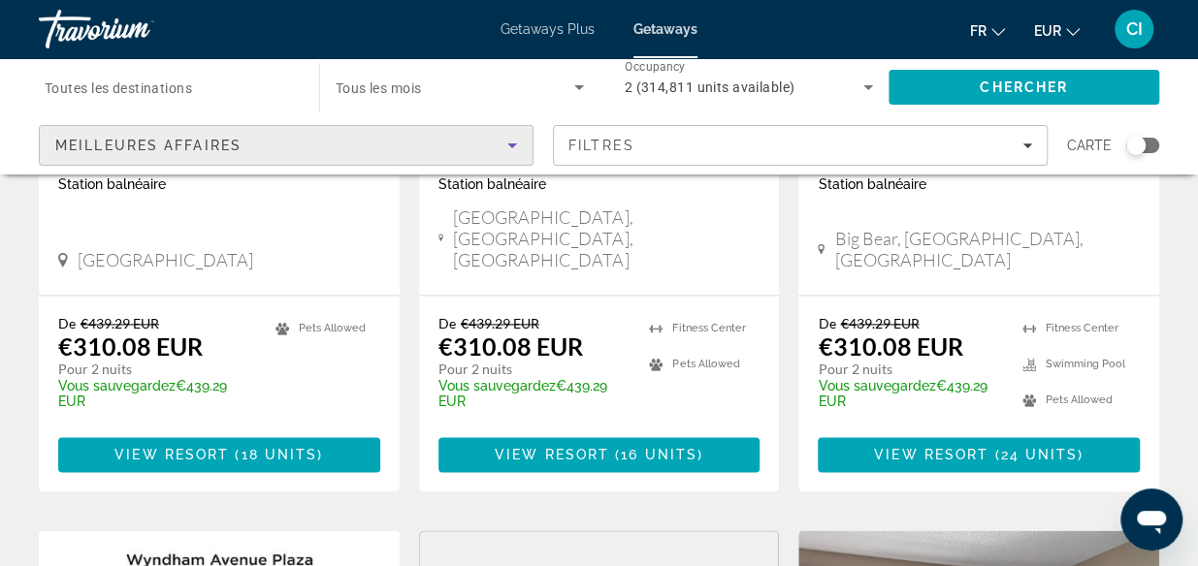
click at [513, 148] on icon "Sort by" at bounding box center [511, 145] width 23 height 23
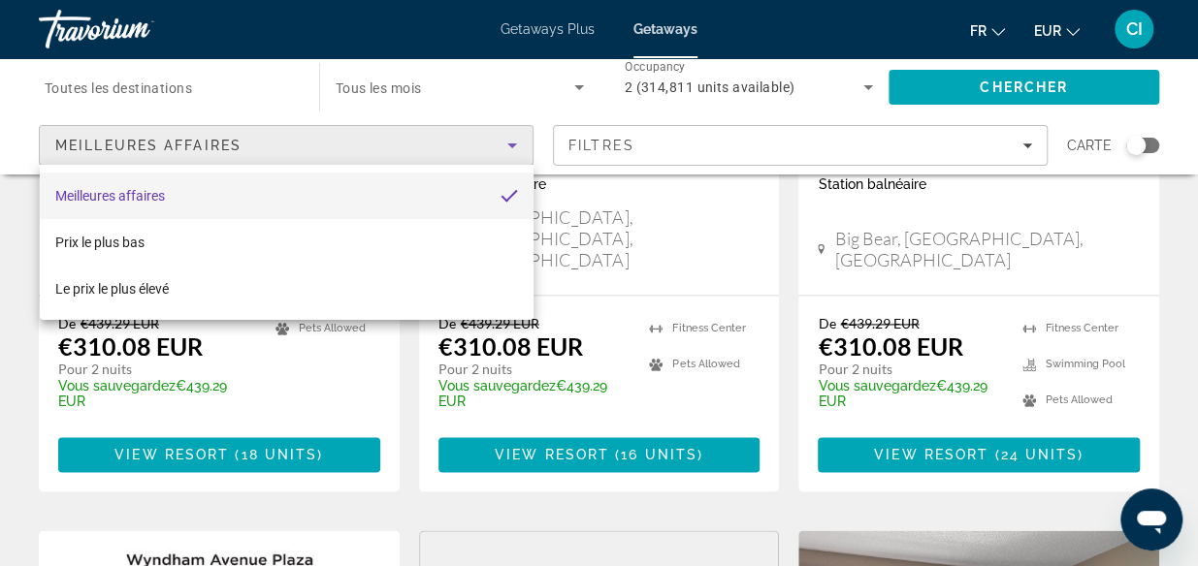
click at [513, 148] on div at bounding box center [599, 283] width 1198 height 566
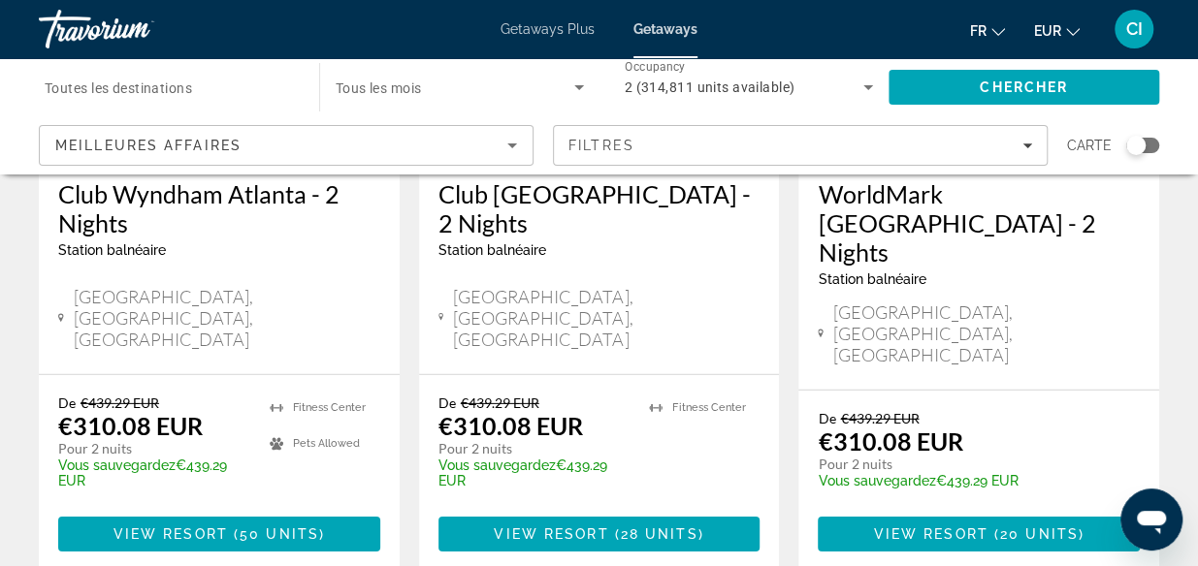
scroll to position [2694, 0]
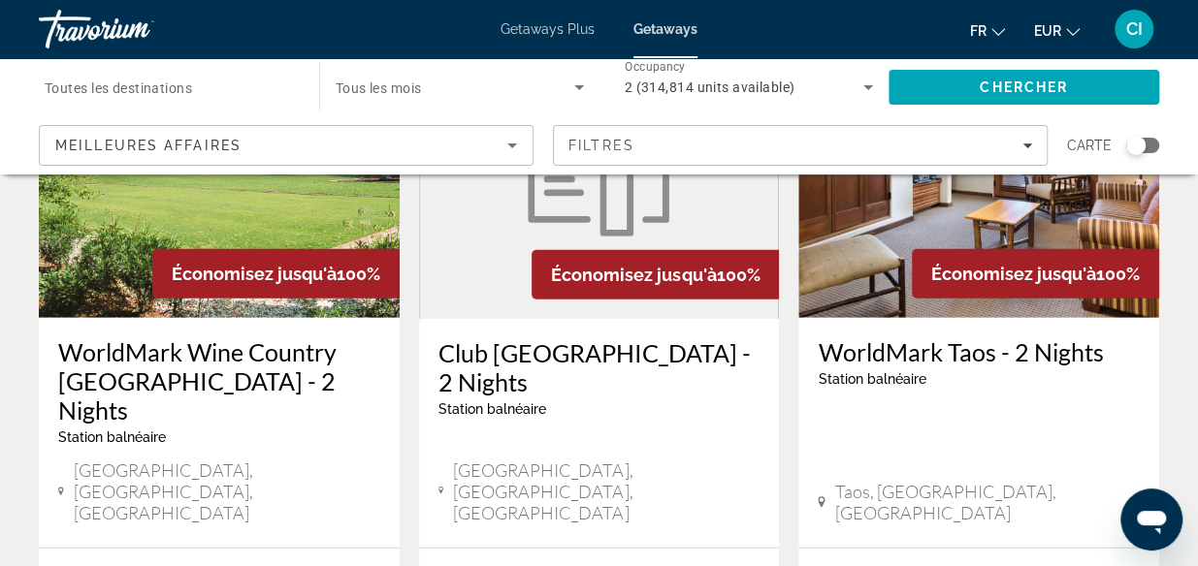
scroll to position [2807, 0]
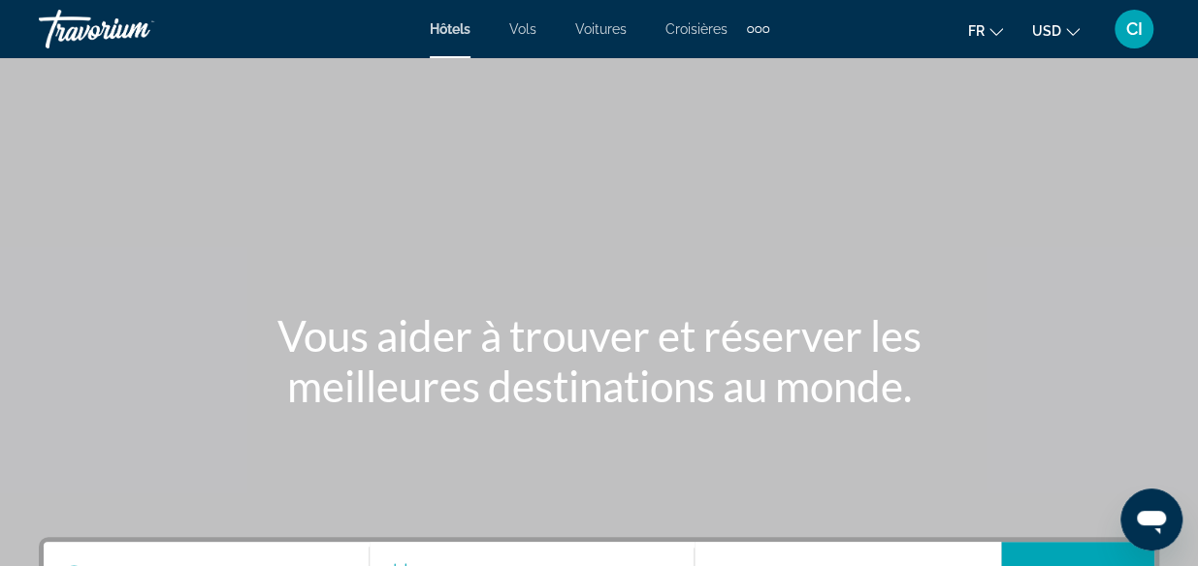
click at [697, 24] on span "Croisières" at bounding box center [696, 29] width 62 height 16
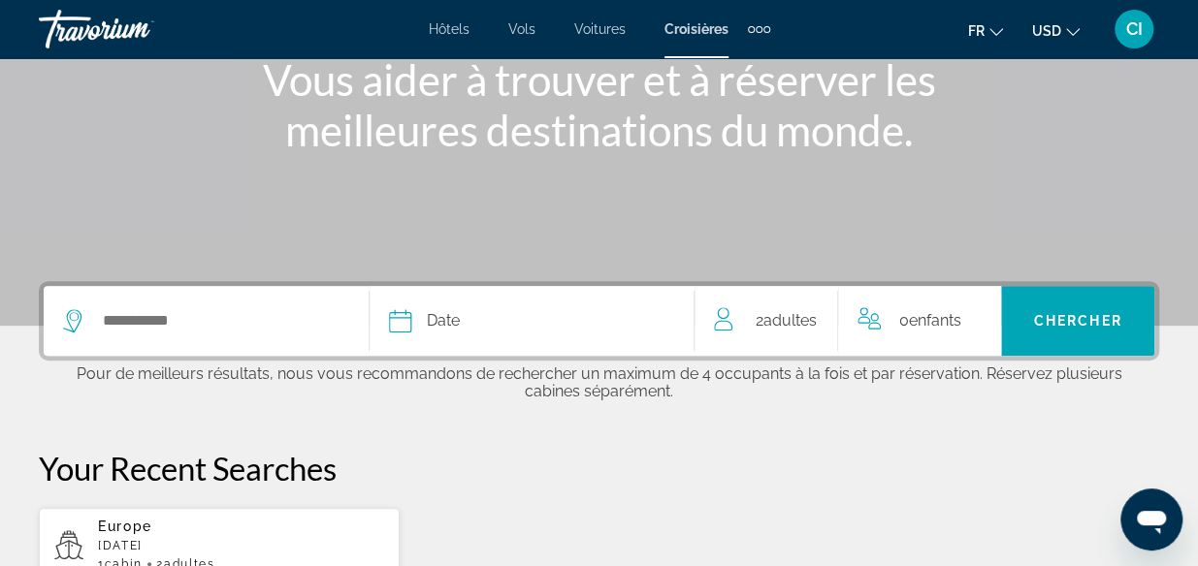
scroll to position [255, 0]
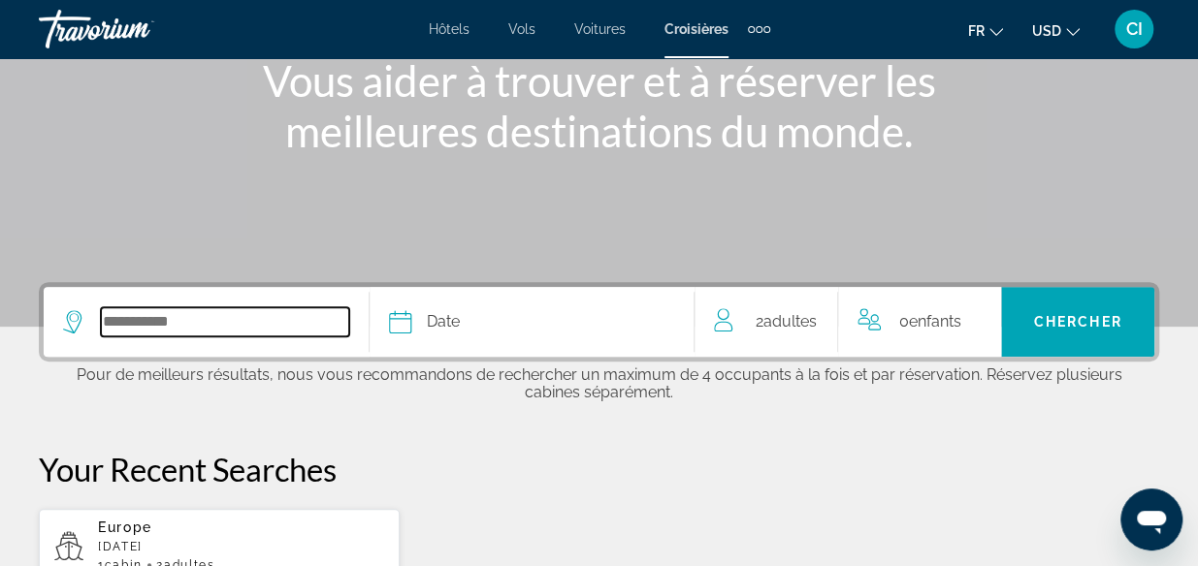
click at [219, 326] on input "Select cruise destination" at bounding box center [225, 321] width 248 height 29
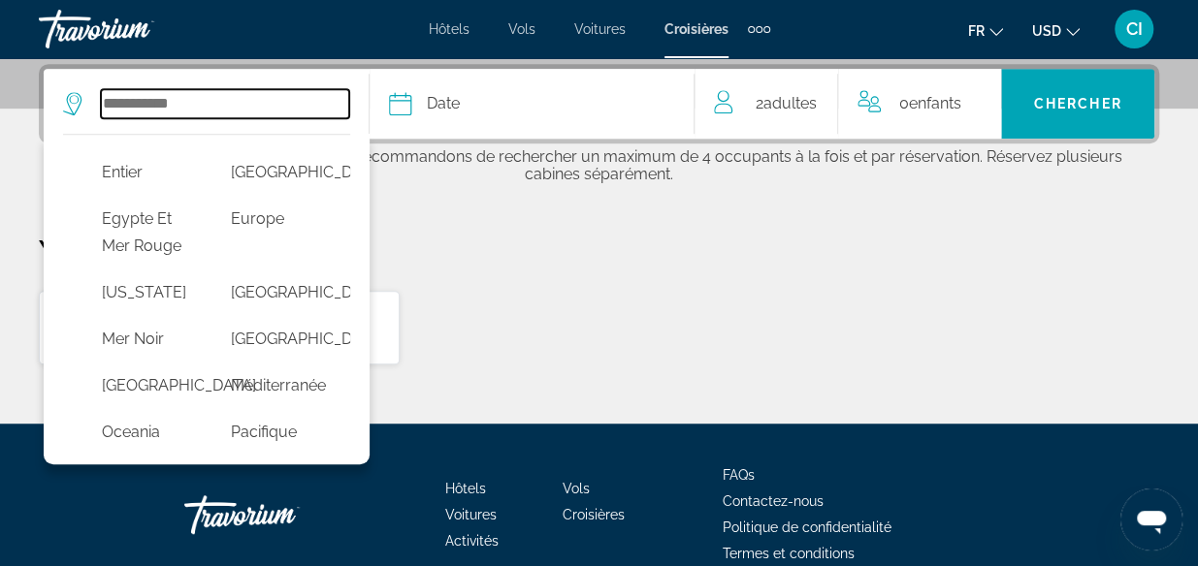
scroll to position [449, 0]
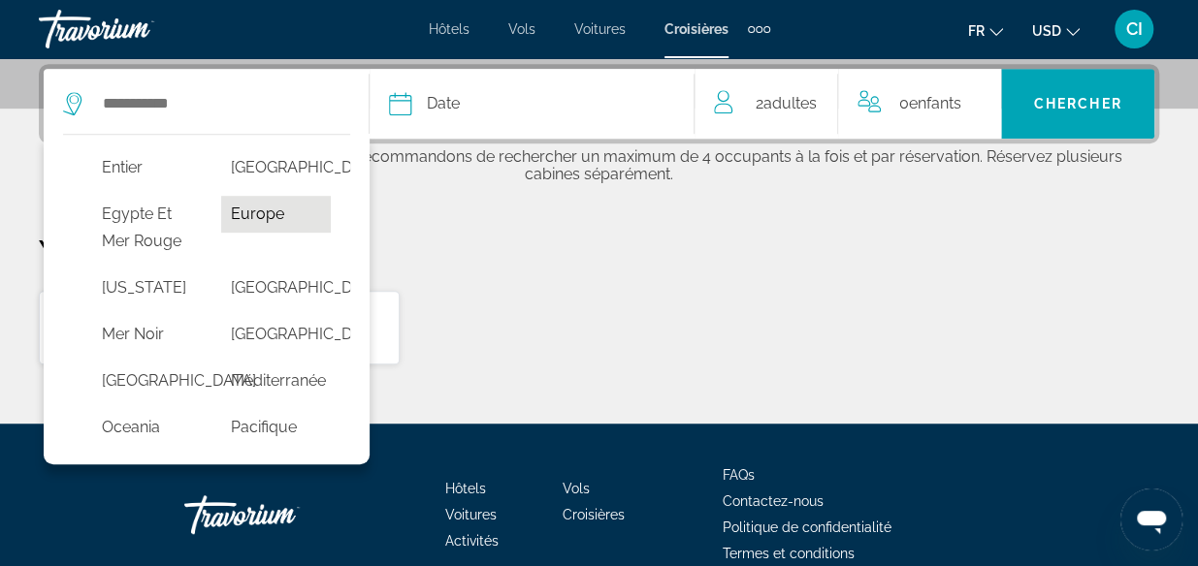
click at [246, 233] on button "Europe" at bounding box center [276, 214] width 110 height 37
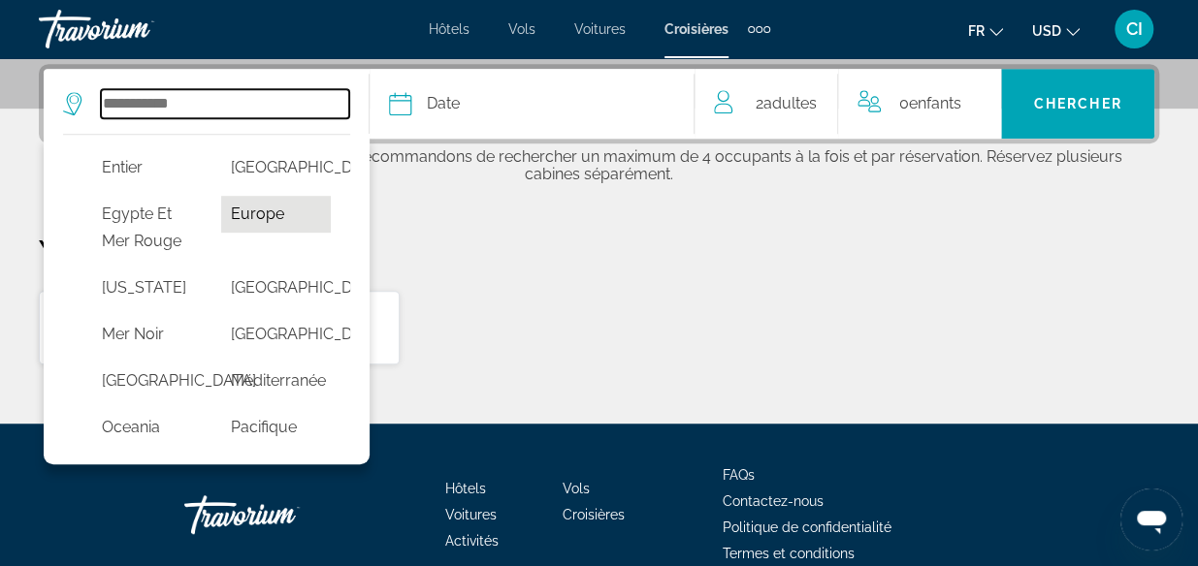
type input "******"
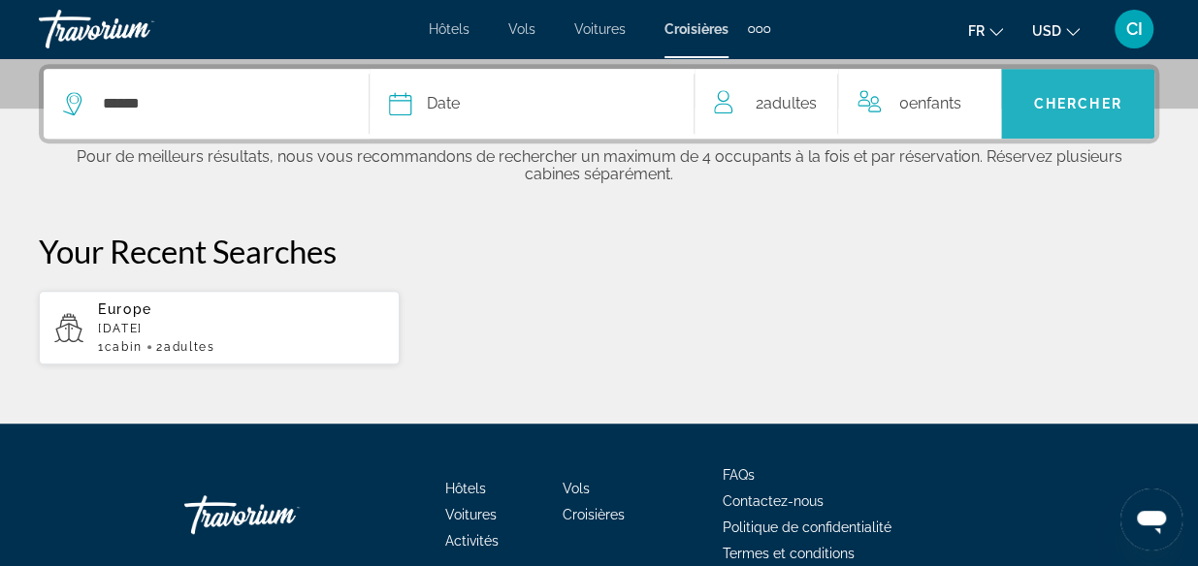
click at [1040, 90] on span "Search" at bounding box center [1077, 104] width 153 height 47
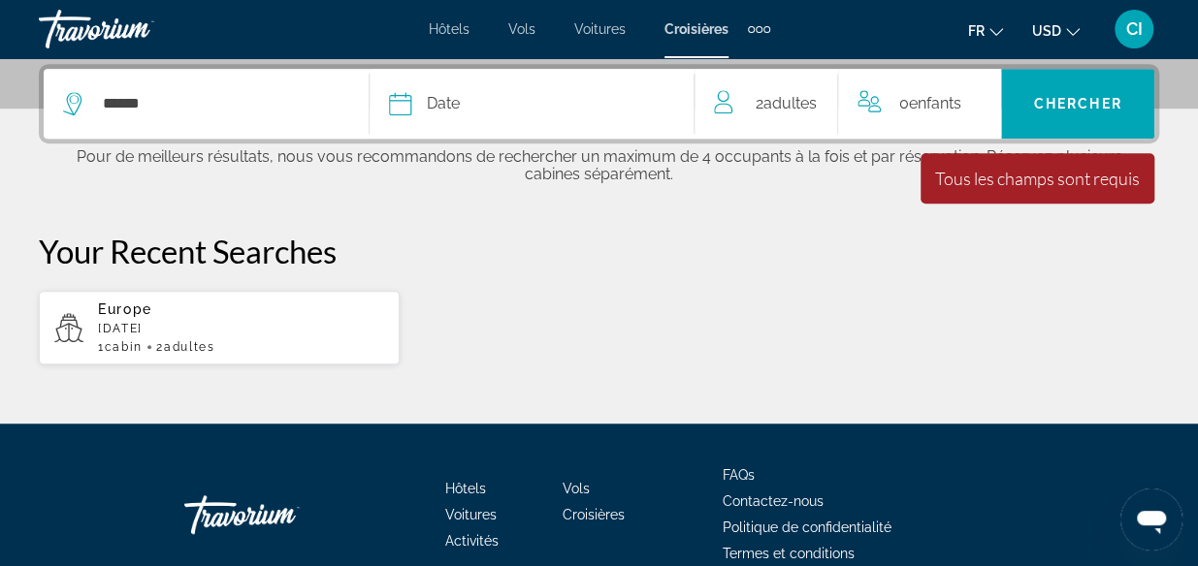
click at [432, 107] on span "Date" at bounding box center [443, 103] width 33 height 27
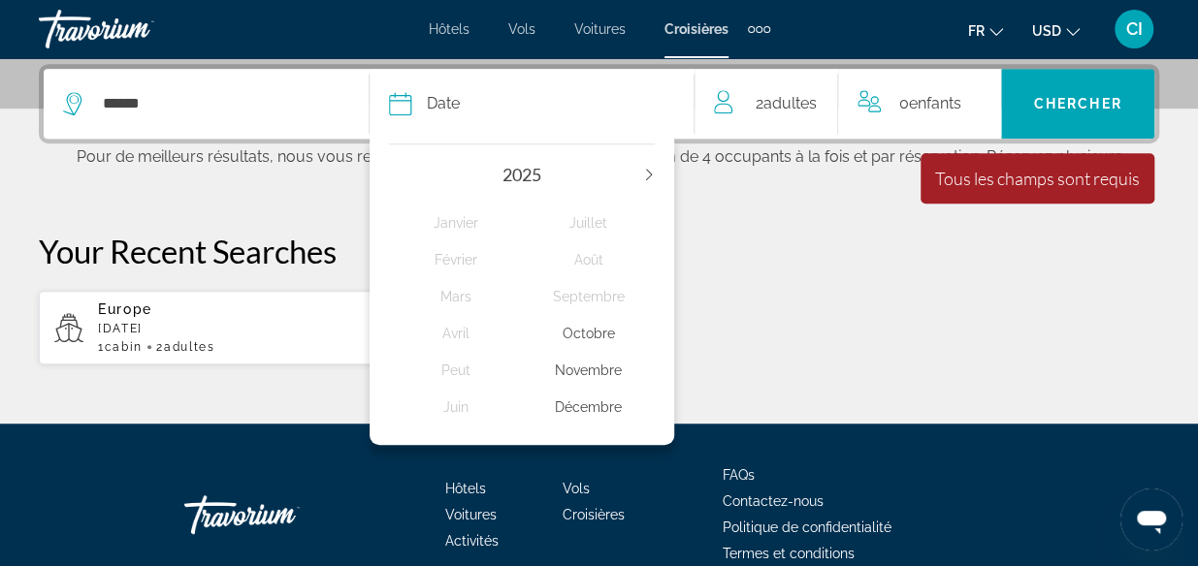
click at [527, 177] on span "2025" at bounding box center [521, 174] width 39 height 21
click at [646, 174] on icon "Next year" at bounding box center [649, 175] width 12 height 12
click at [450, 335] on div "Avril" at bounding box center [455, 333] width 133 height 35
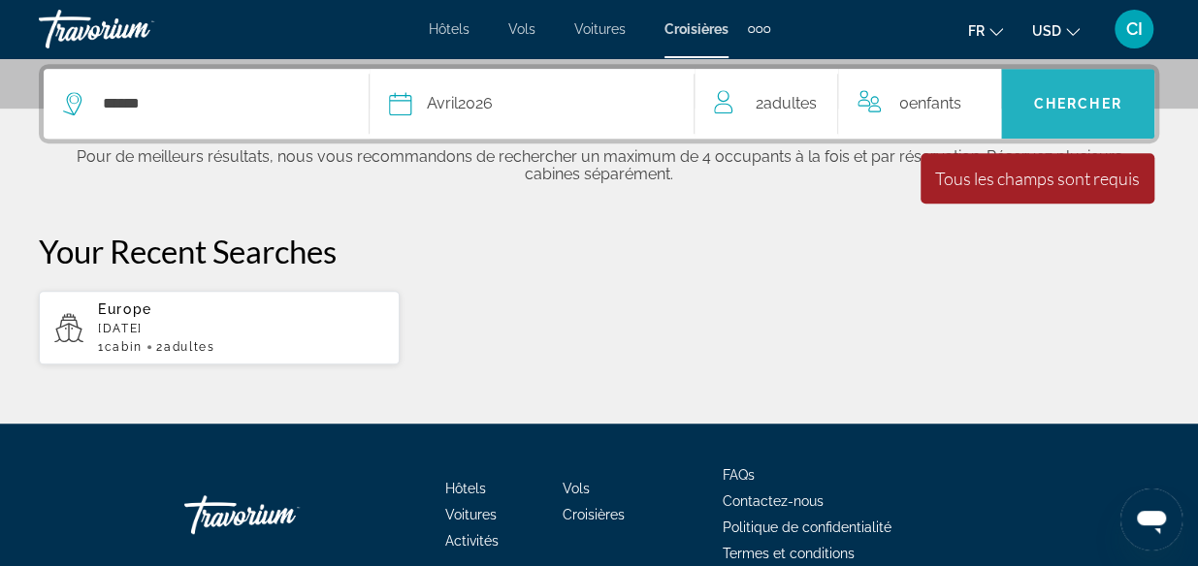
click at [1085, 111] on span "Search" at bounding box center [1077, 104] width 153 height 47
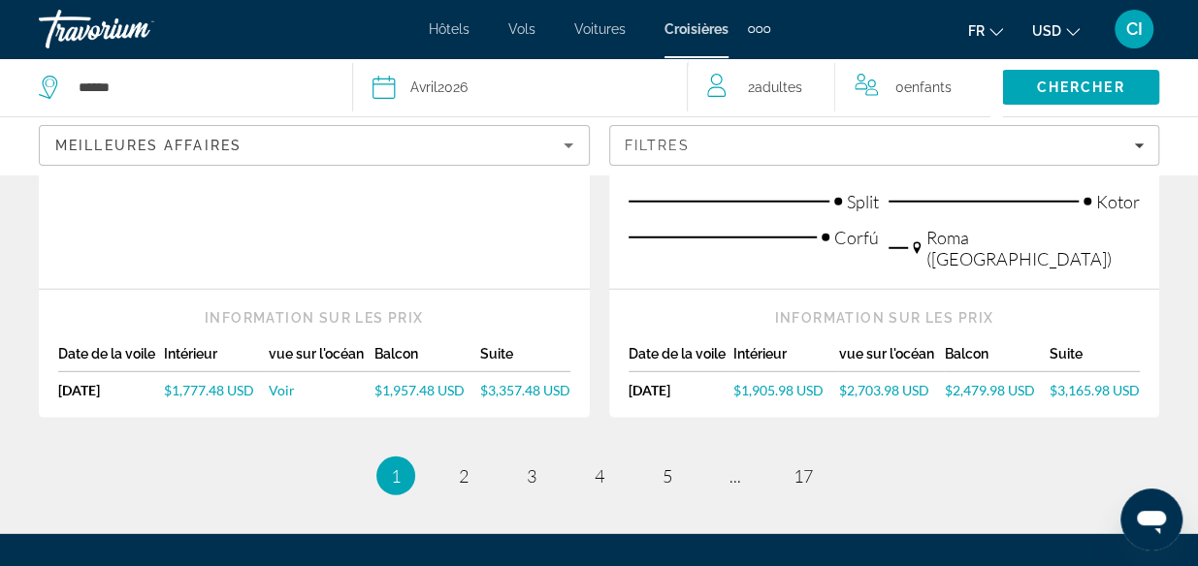
scroll to position [2557, 0]
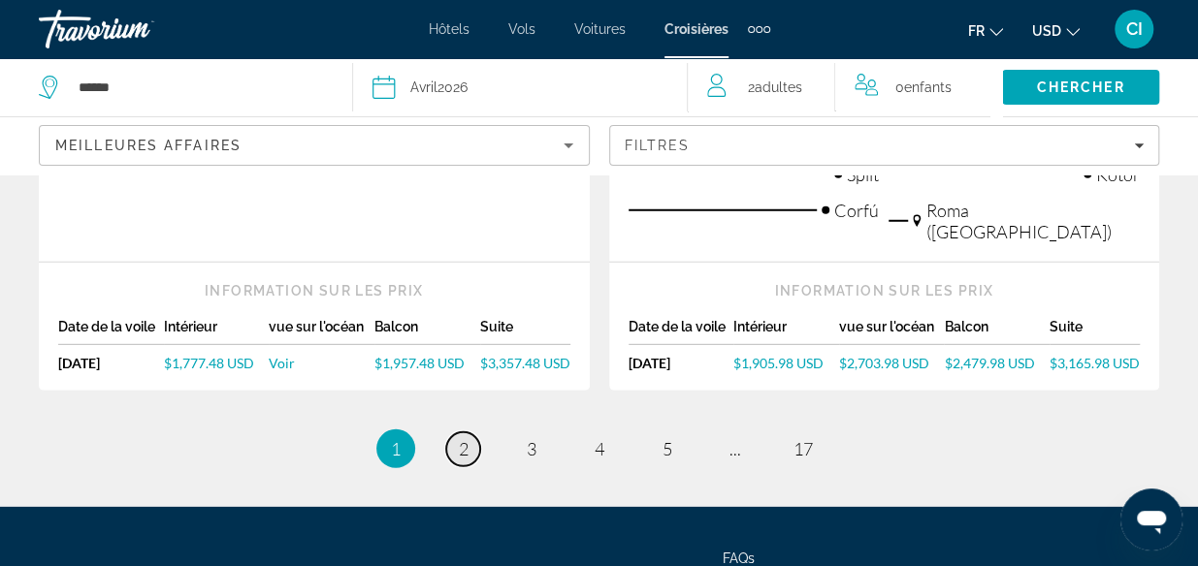
click at [460, 438] on span "2" at bounding box center [464, 448] width 10 height 21
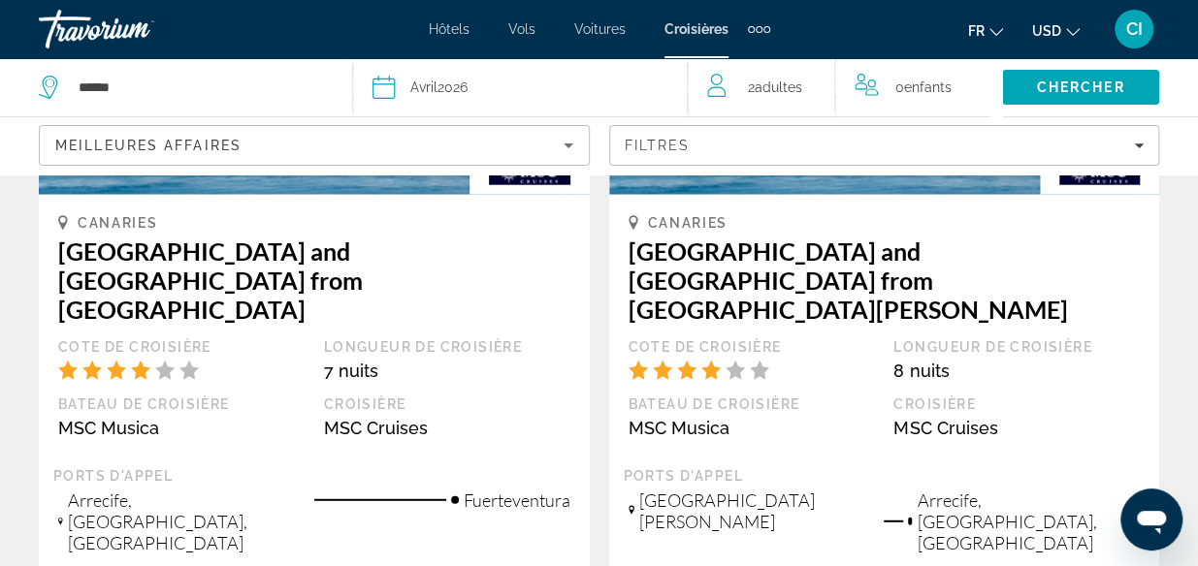
scroll to position [2304, 0]
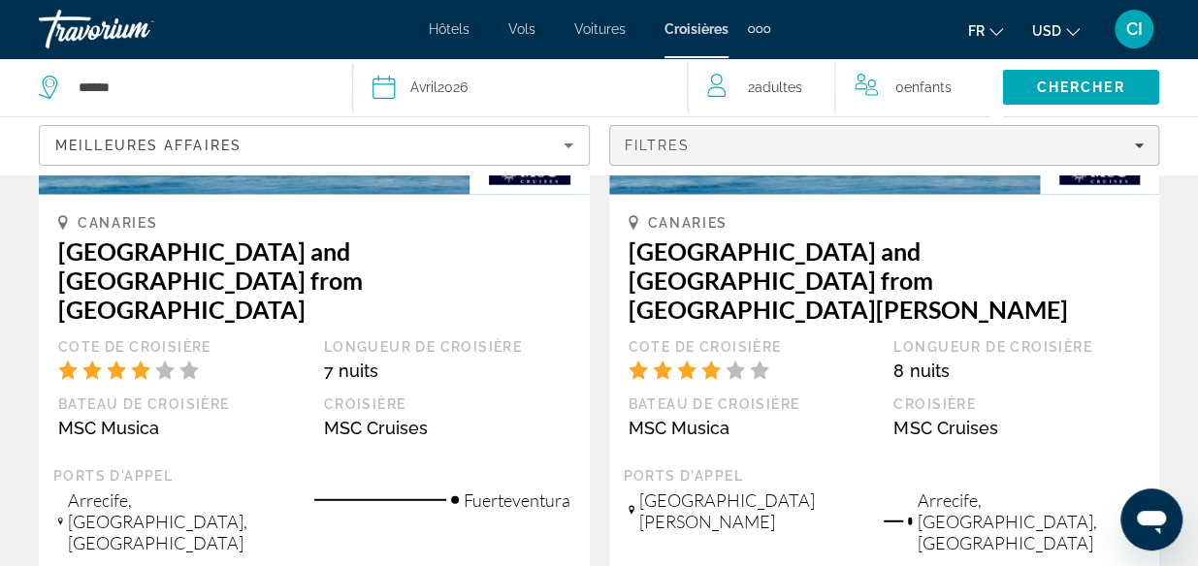
click at [747, 150] on div "Filtres" at bounding box center [885, 146] width 520 height 16
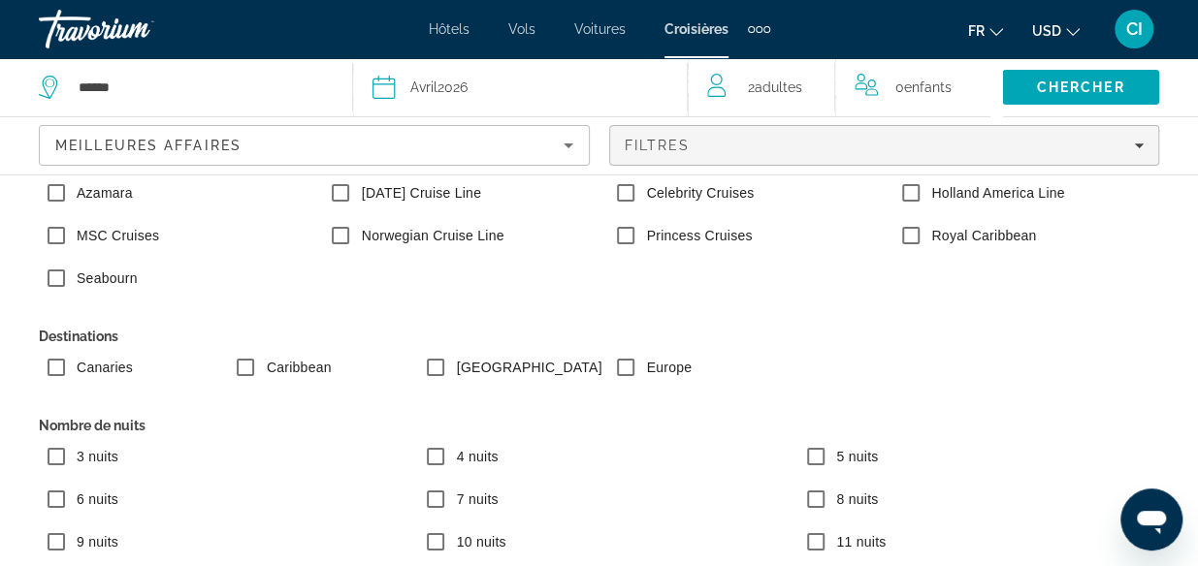
scroll to position [0, 0]
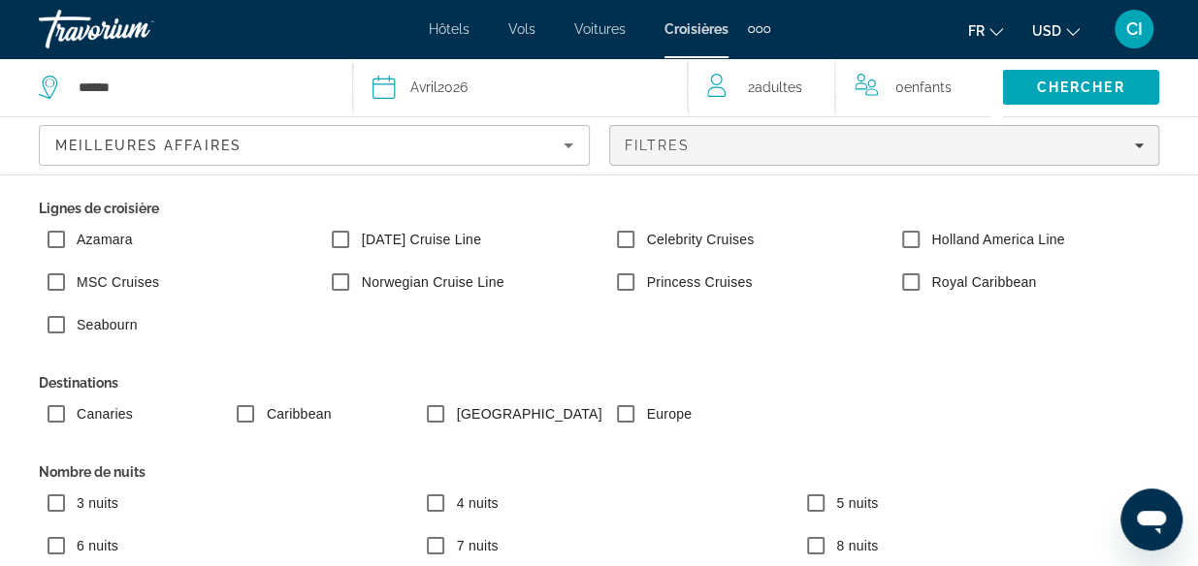
click at [516, 27] on span "Vols" at bounding box center [521, 29] width 27 height 16
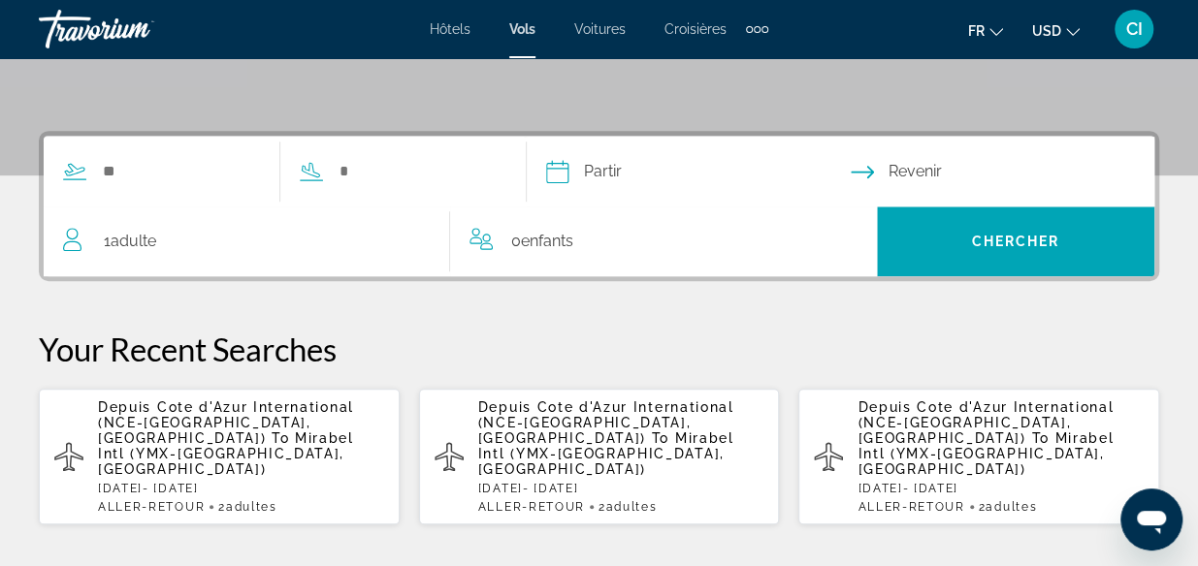
scroll to position [407, 0]
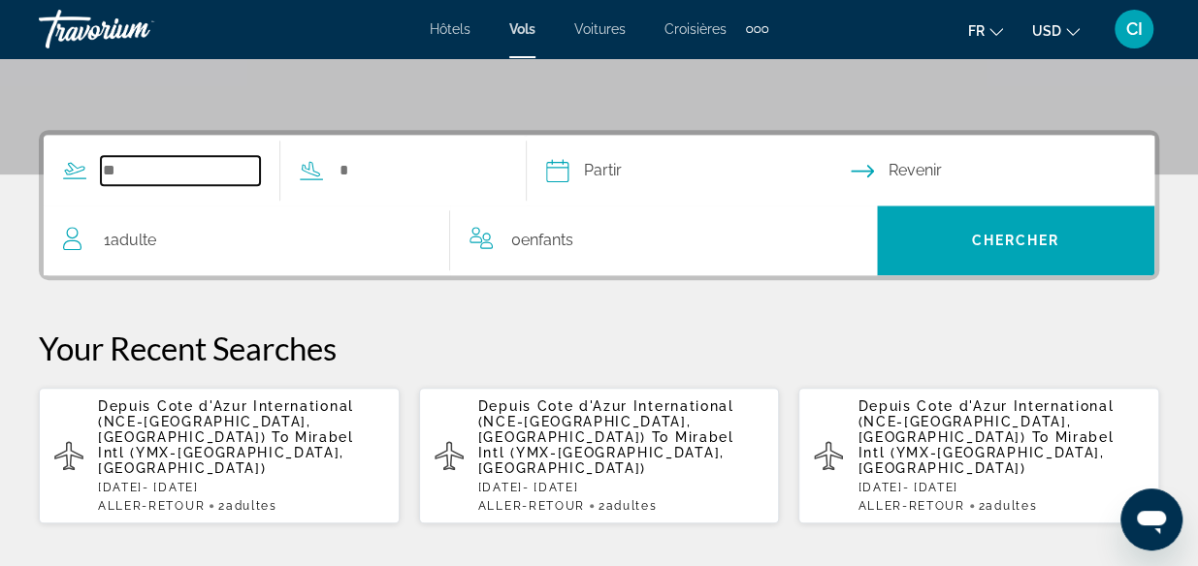
click at [113, 166] on input "Search widget" at bounding box center [180, 170] width 159 height 29
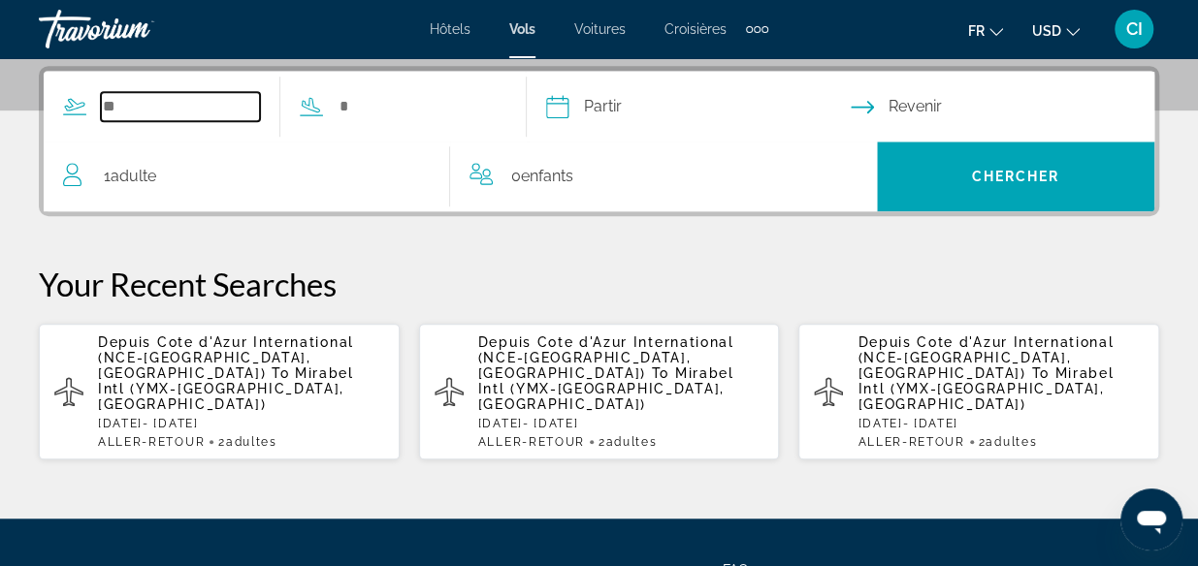
scroll to position [473, 0]
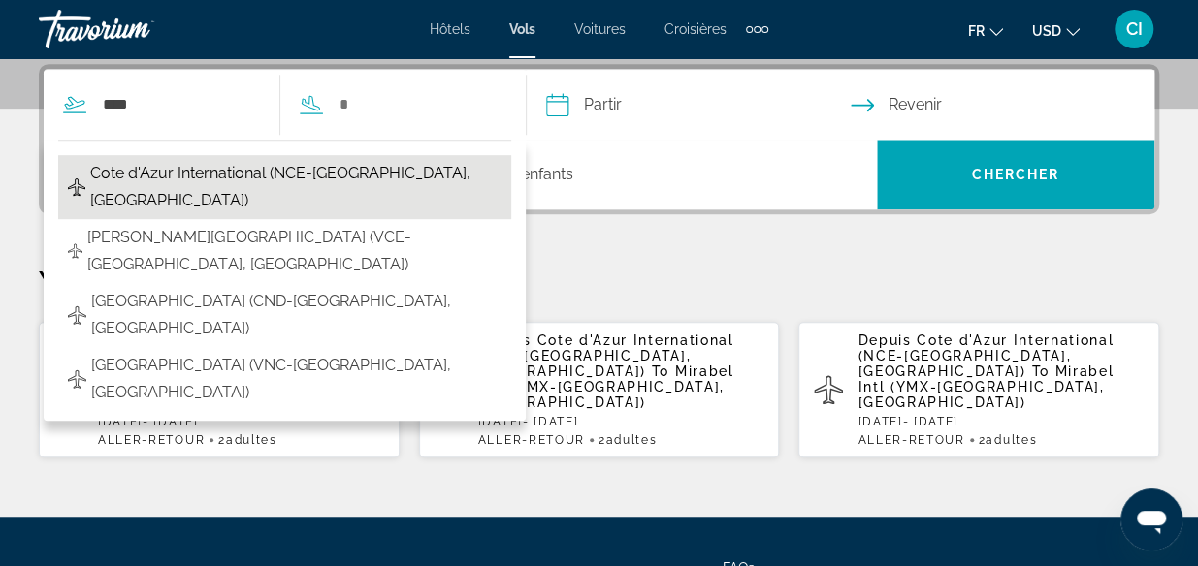
click at [154, 170] on span "Cote d'Azur International (NCE-Nice, France)" at bounding box center [295, 187] width 411 height 54
type input "**********"
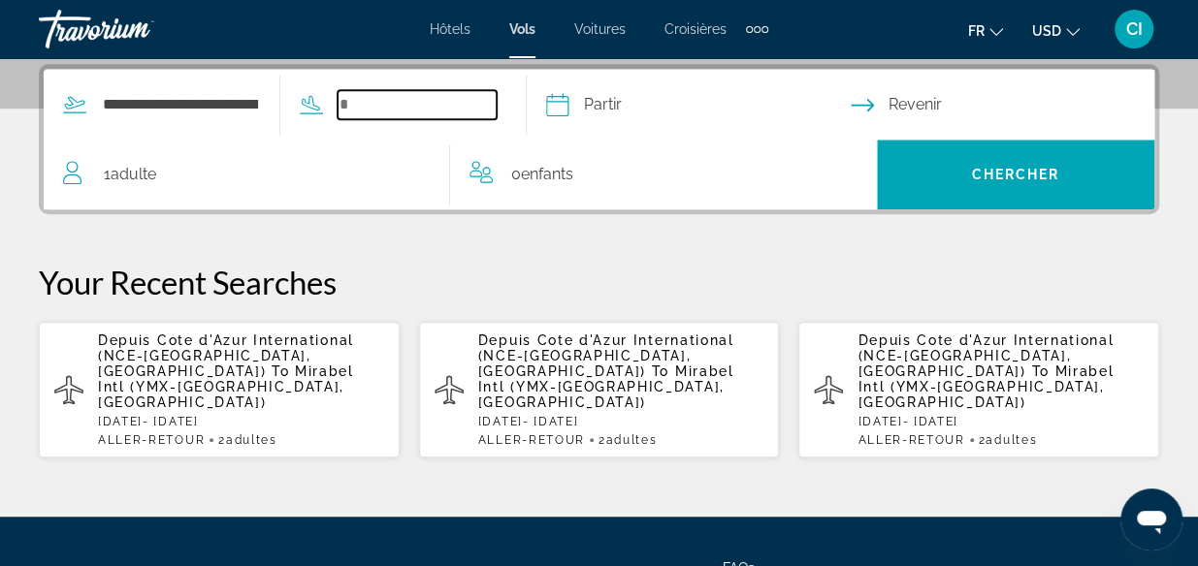
click at [385, 100] on input "Search widget" at bounding box center [417, 104] width 159 height 29
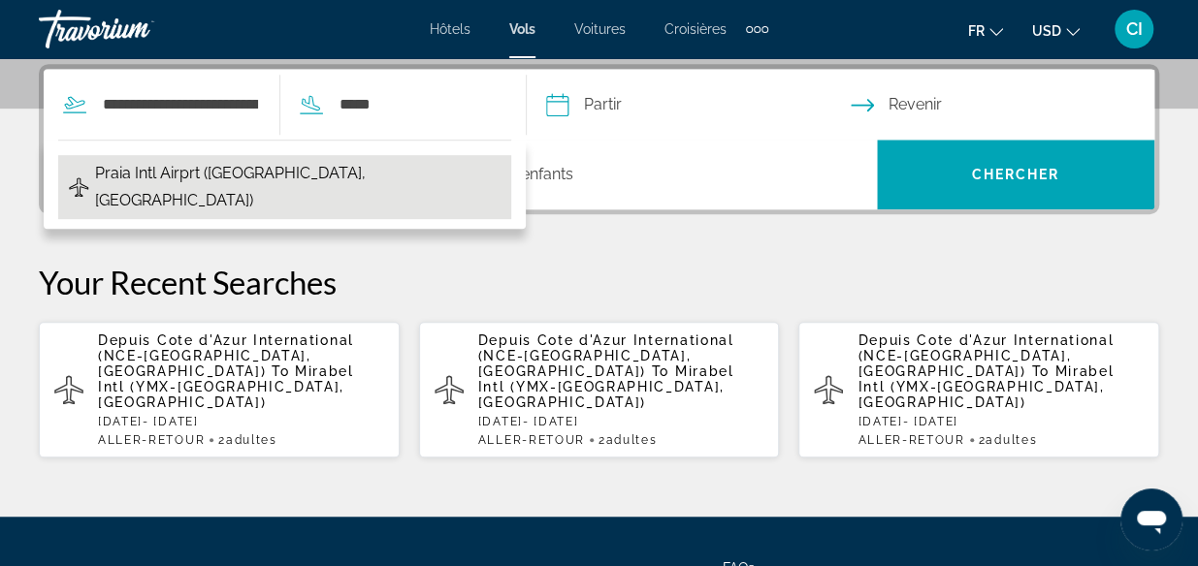
click at [251, 173] on span "Praia Intl Airprt (RAI-Praia, Cape Verde)" at bounding box center [298, 187] width 406 height 54
type input "**********"
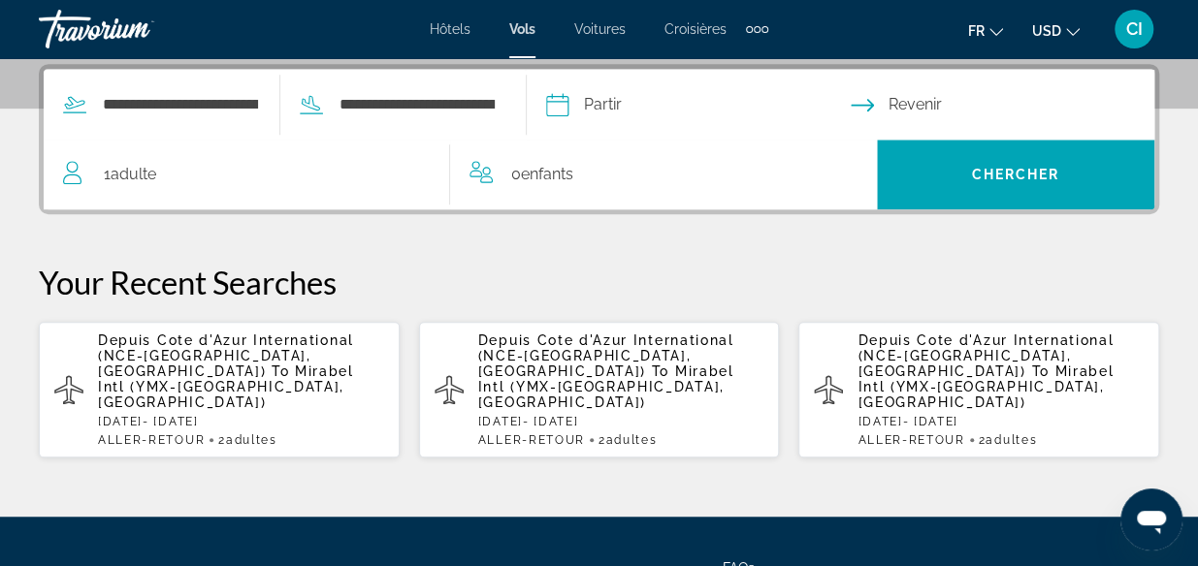
click at [624, 101] on input "Depart date" at bounding box center [697, 108] width 312 height 76
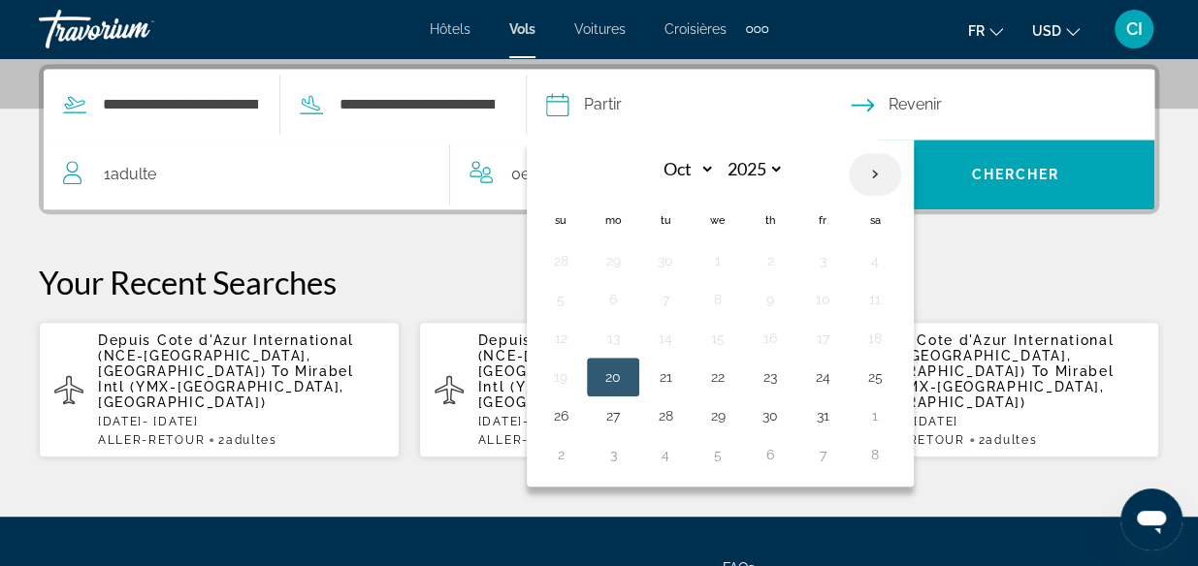
click at [901, 175] on th "Next month" at bounding box center [875, 174] width 52 height 43
select select "*"
select select "****"
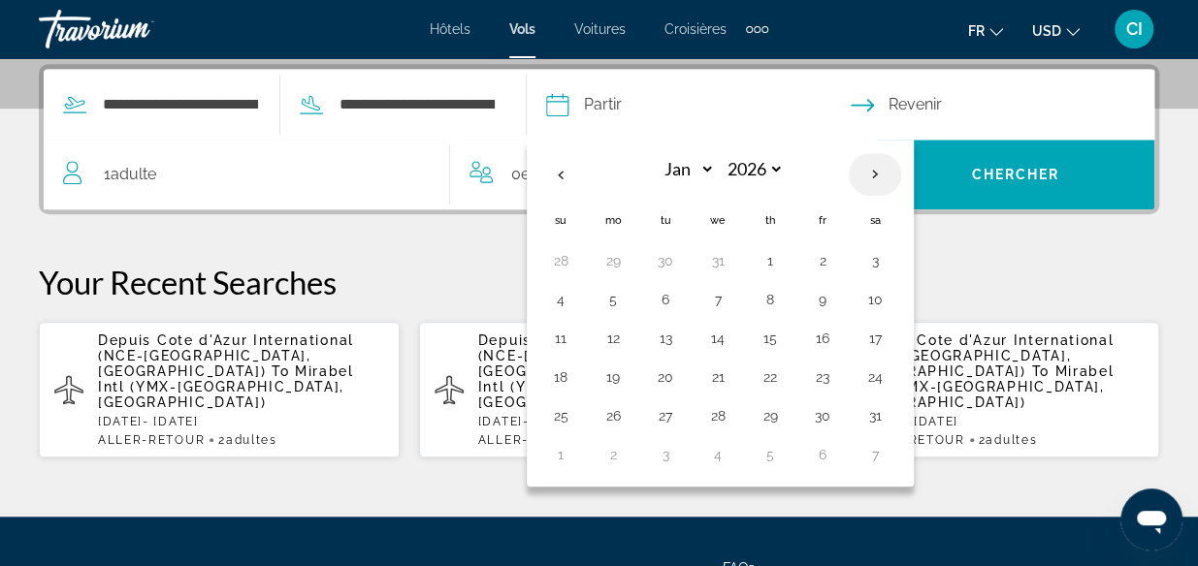
click at [901, 175] on th "Next month" at bounding box center [875, 174] width 52 height 43
select select "*"
click at [786, 332] on button "12" at bounding box center [770, 338] width 31 height 27
type input "**********"
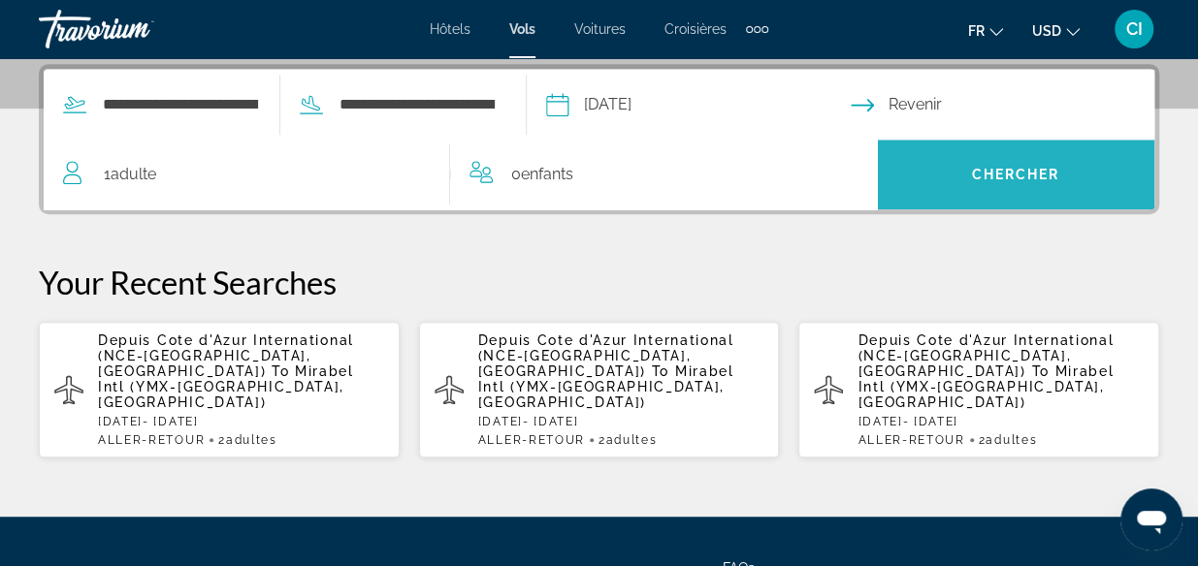
click at [984, 177] on span "Chercher" at bounding box center [1015, 175] width 88 height 16
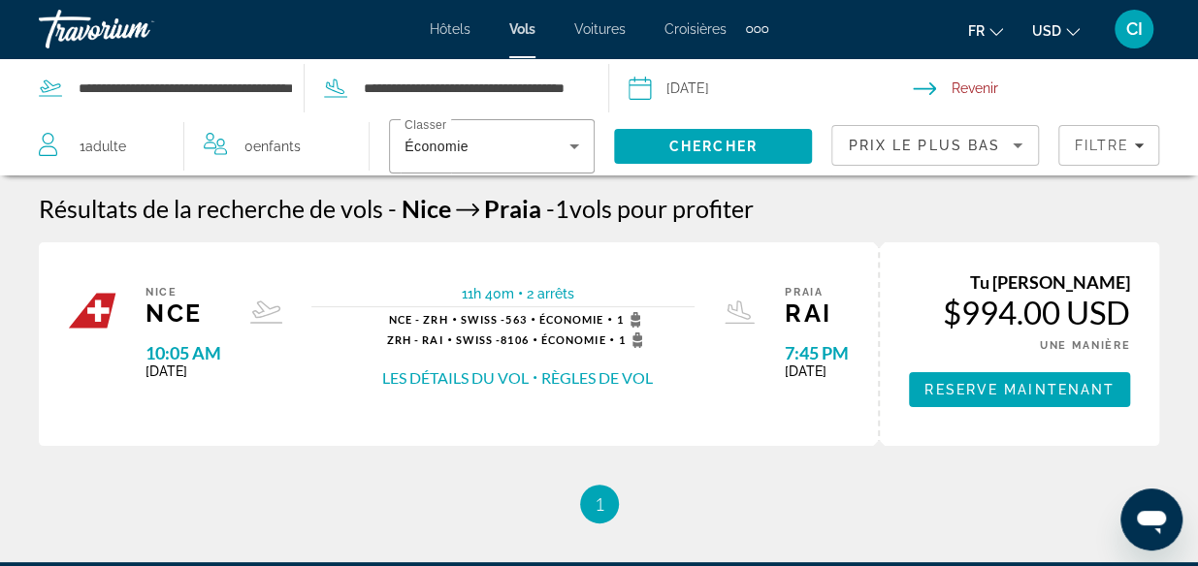
click at [964, 88] on input "Return date" at bounding box center [1059, 91] width 293 height 64
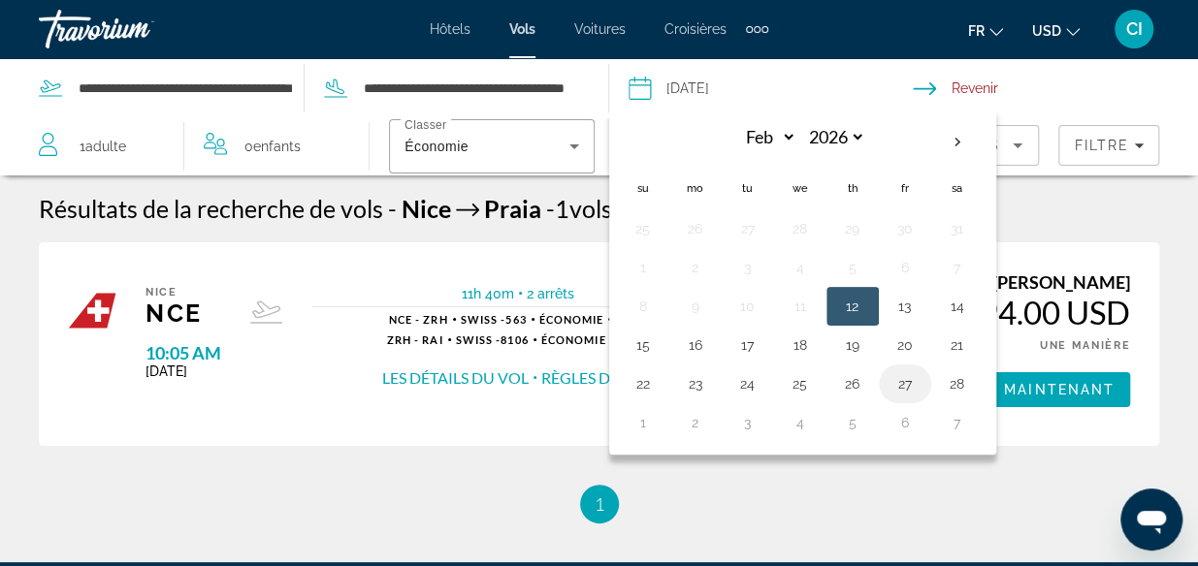
click at [898, 379] on button "27" at bounding box center [904, 384] width 31 height 27
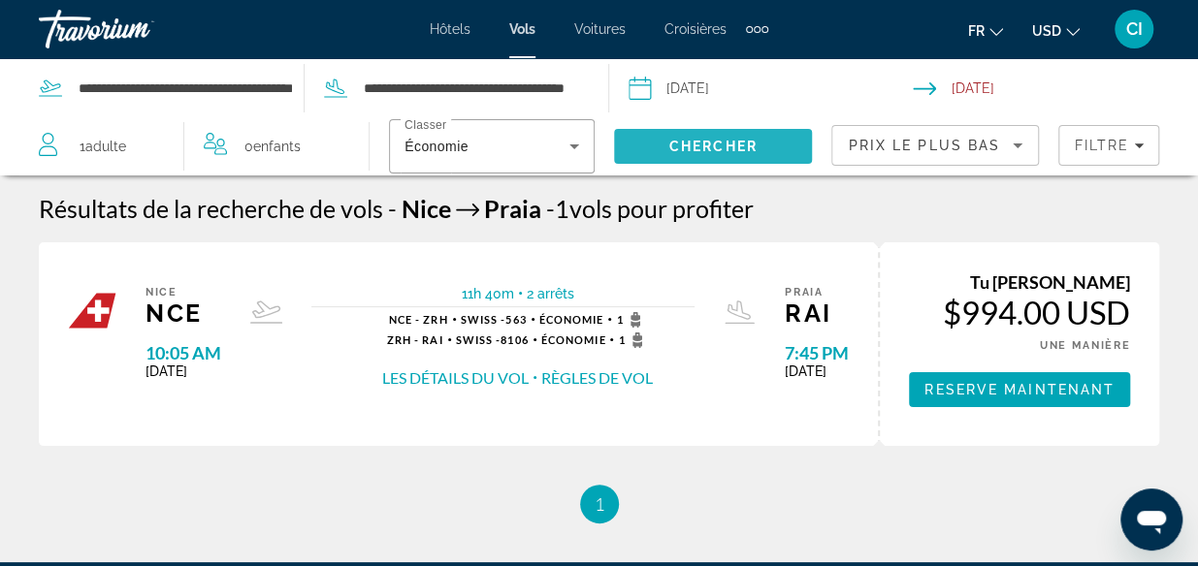
click at [684, 156] on span "Search" at bounding box center [713, 146] width 198 height 47
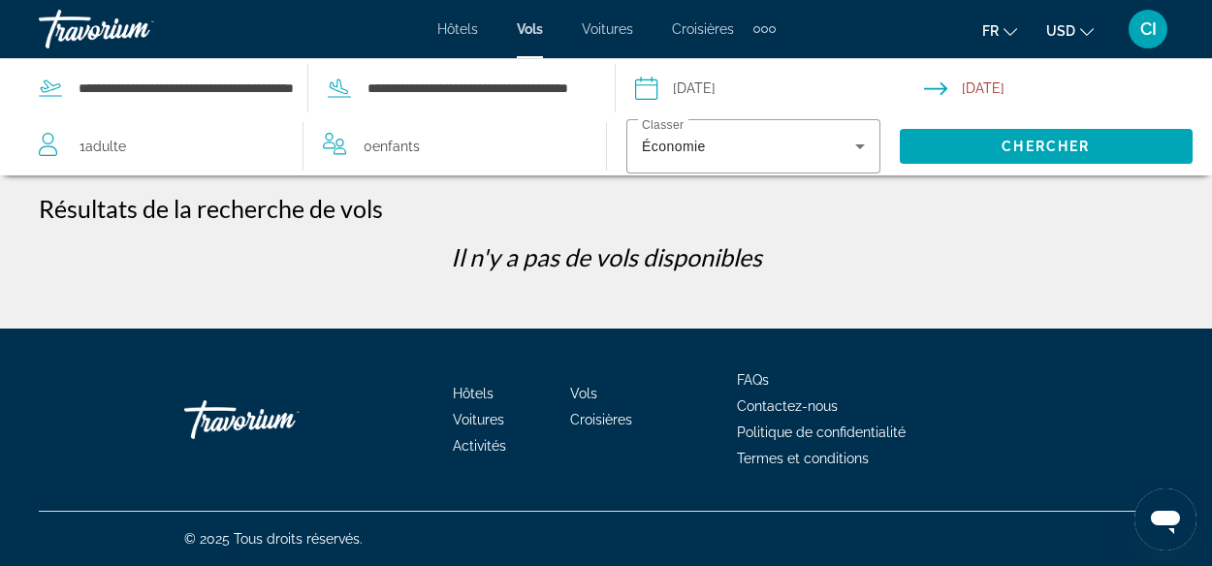
click at [971, 88] on input "**********" at bounding box center [1072, 91] width 297 height 64
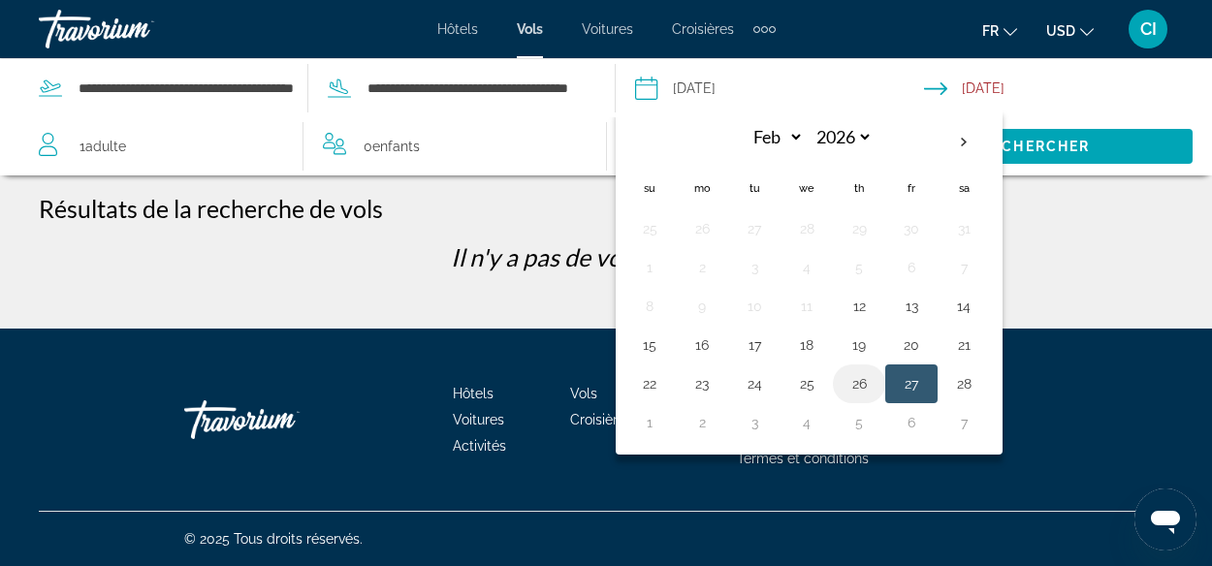
click at [860, 380] on button "26" at bounding box center [859, 384] width 31 height 27
type input "**********"
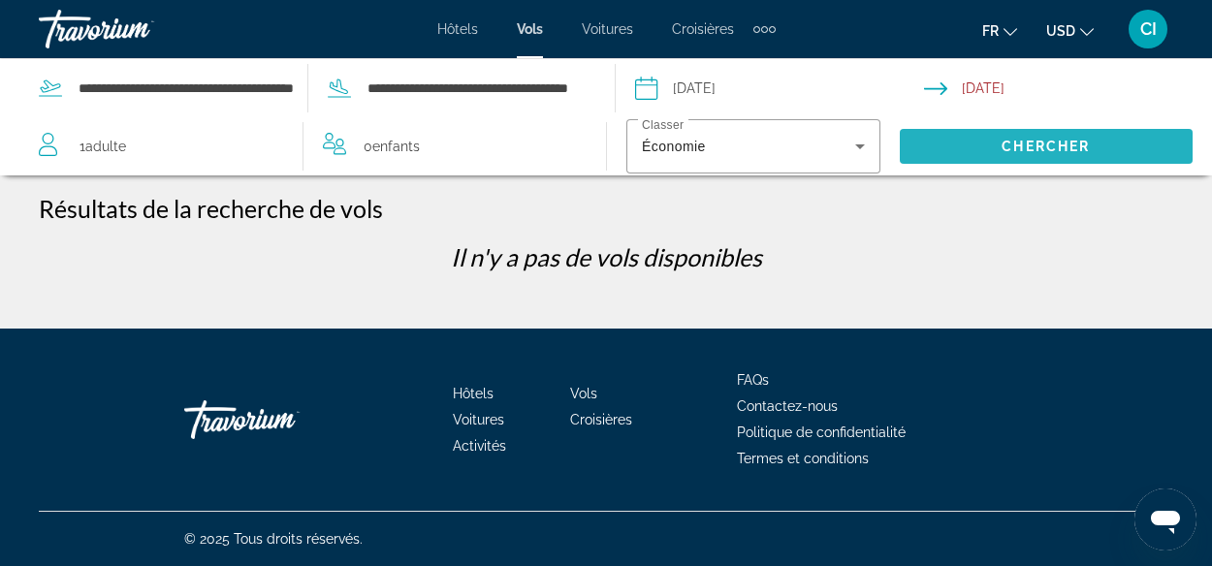
click at [1017, 141] on span "Chercher" at bounding box center [1046, 147] width 88 height 16
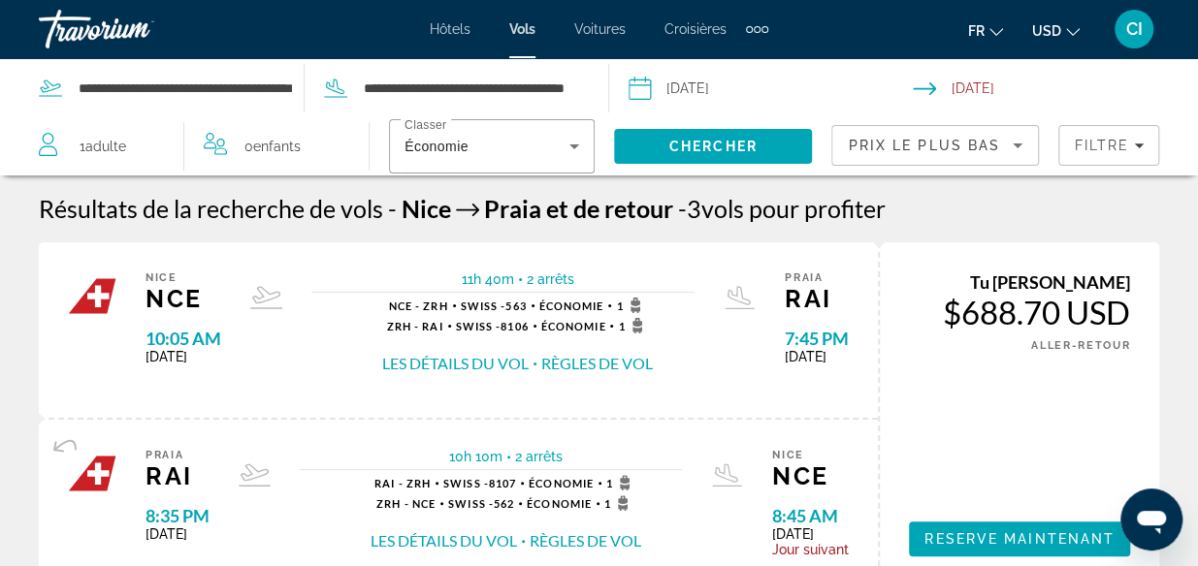
click at [1047, 31] on span "USD" at bounding box center [1046, 31] width 29 height 16
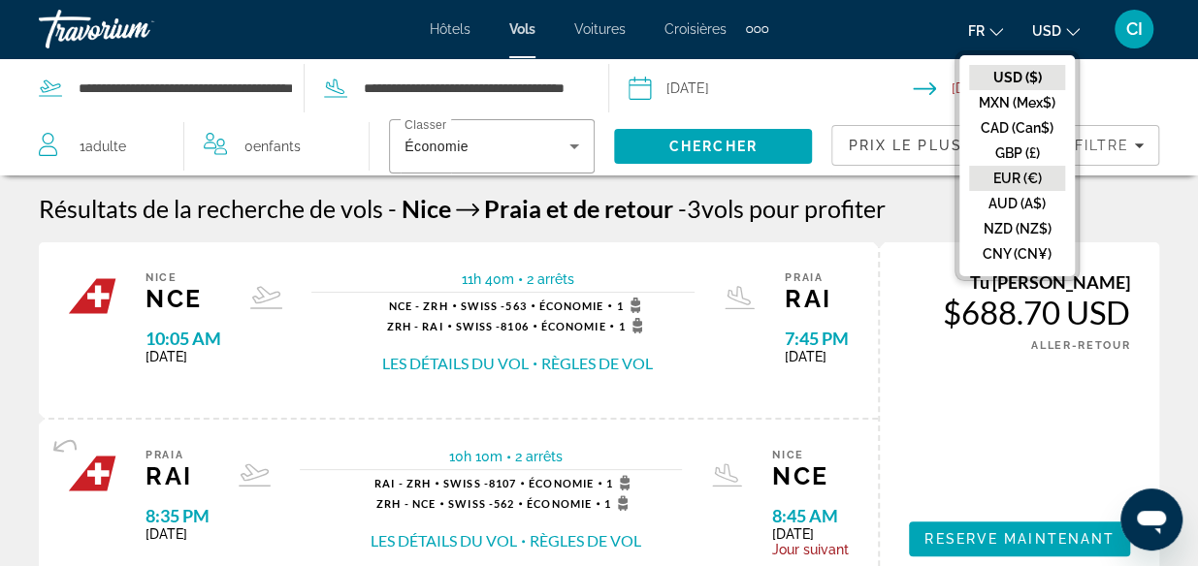
click at [1015, 176] on button "EUR (€)" at bounding box center [1017, 178] width 96 height 25
